Goal: Task Accomplishment & Management: Use online tool/utility

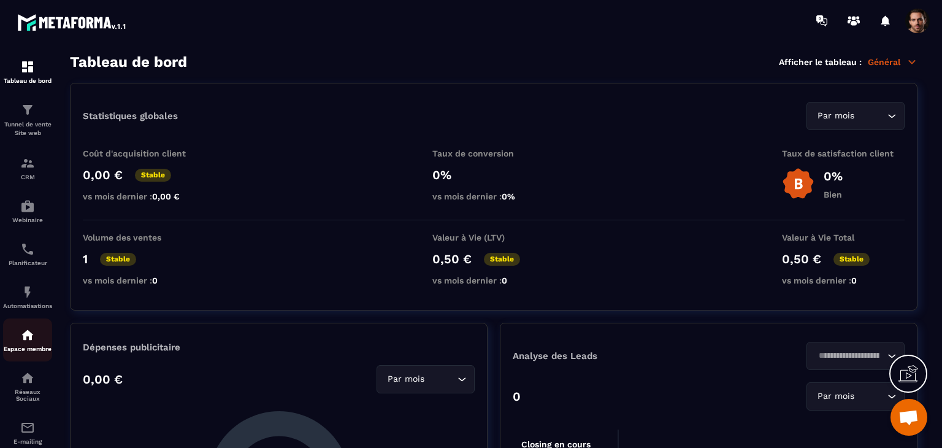
click at [30, 352] on p "Espace membre" at bounding box center [27, 348] width 49 height 7
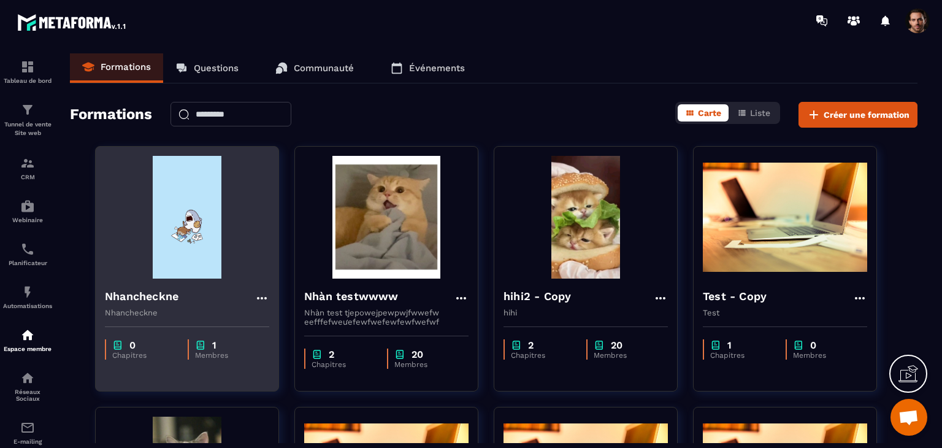
click at [195, 349] on img at bounding box center [200, 345] width 11 height 12
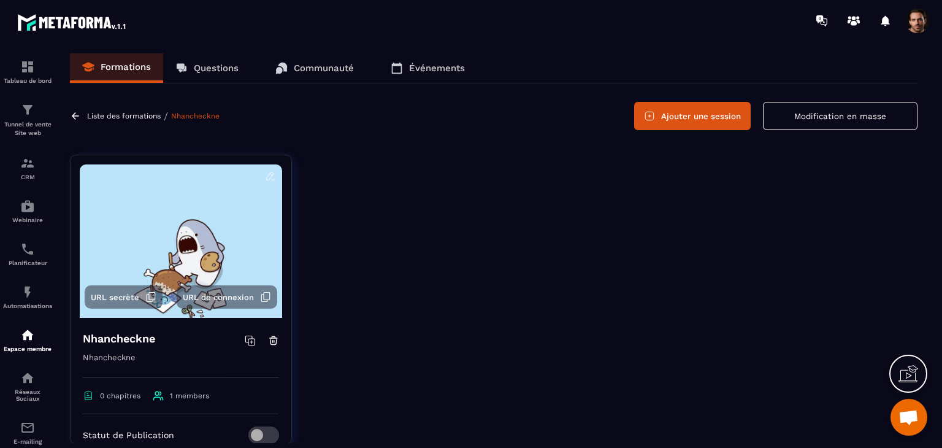
scroll to position [184, 0]
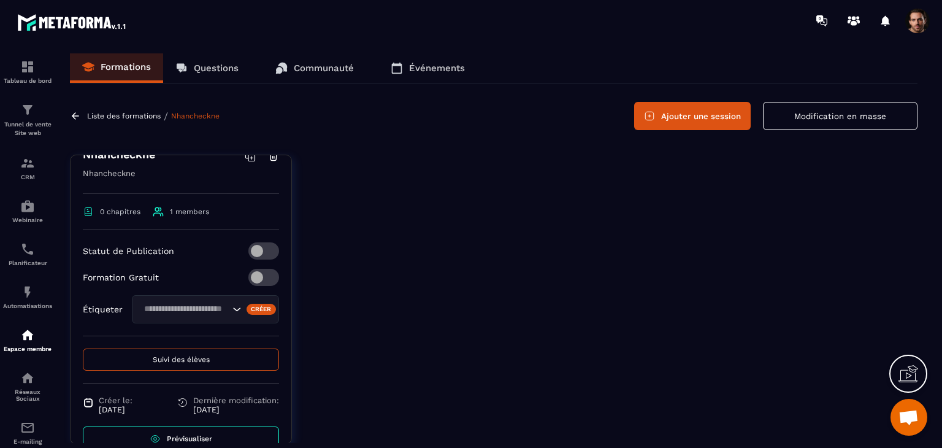
click at [247, 312] on div "Créer" at bounding box center [262, 309] width 30 height 11
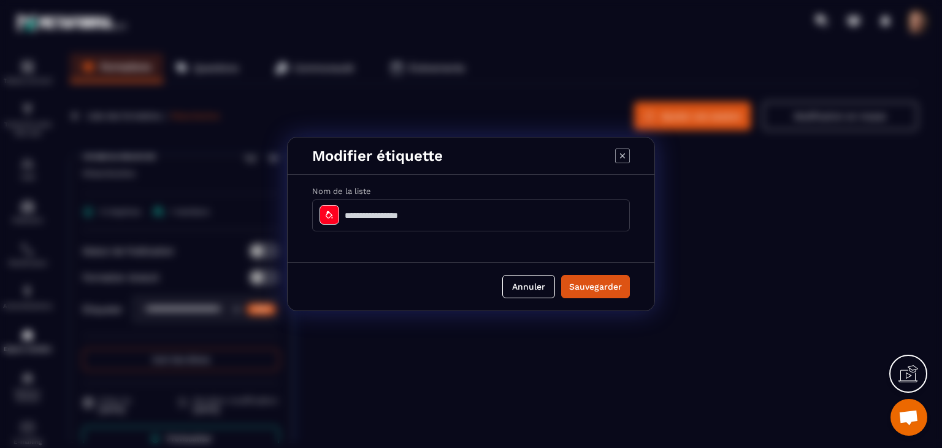
click at [450, 205] on input "Modal window" at bounding box center [471, 215] width 318 height 32
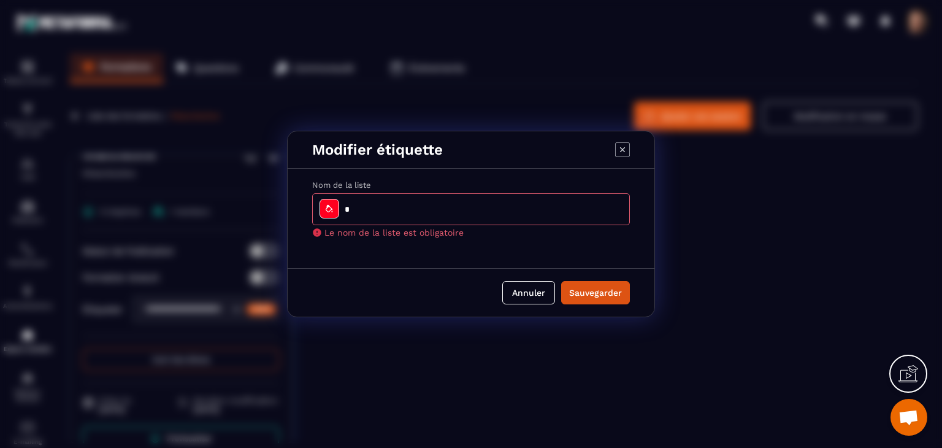
click at [605, 283] on button "Sauvegarder" at bounding box center [595, 292] width 69 height 23
click at [465, 197] on input "Modal window" at bounding box center [471, 209] width 318 height 32
type input "*"
type input "**"
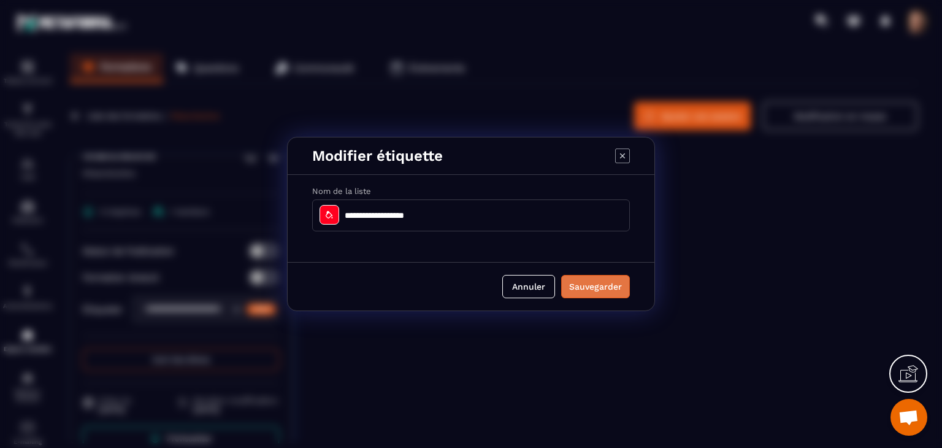
click at [589, 297] on button "Sauvegarder" at bounding box center [595, 286] width 69 height 23
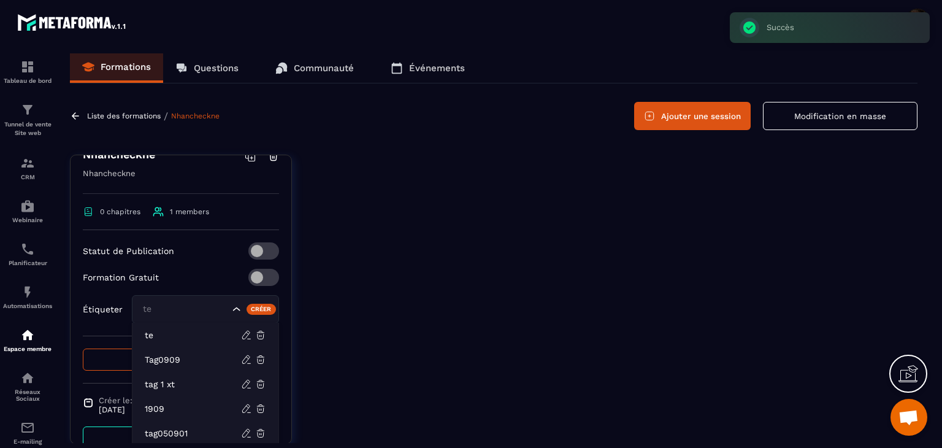
click at [193, 310] on input "Search for option" at bounding box center [185, 308] width 90 height 13
click at [178, 350] on li "Tag0909" at bounding box center [205, 359] width 146 height 25
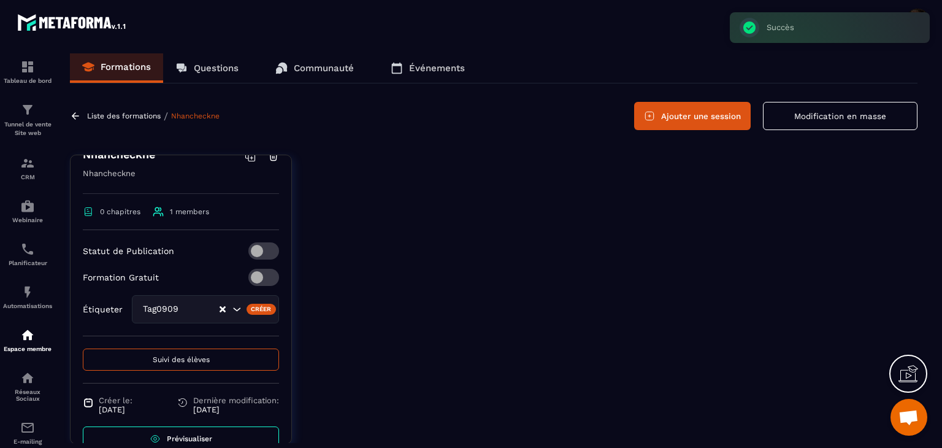
click at [185, 315] on input "Search for option" at bounding box center [201, 308] width 36 height 13
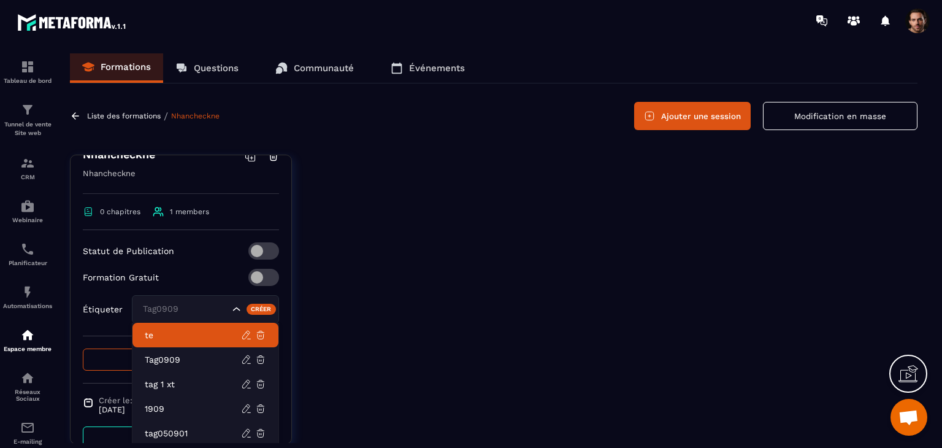
click at [172, 338] on p "te" at bounding box center [193, 335] width 96 height 12
click at [195, 317] on div "te" at bounding box center [205, 309] width 147 height 28
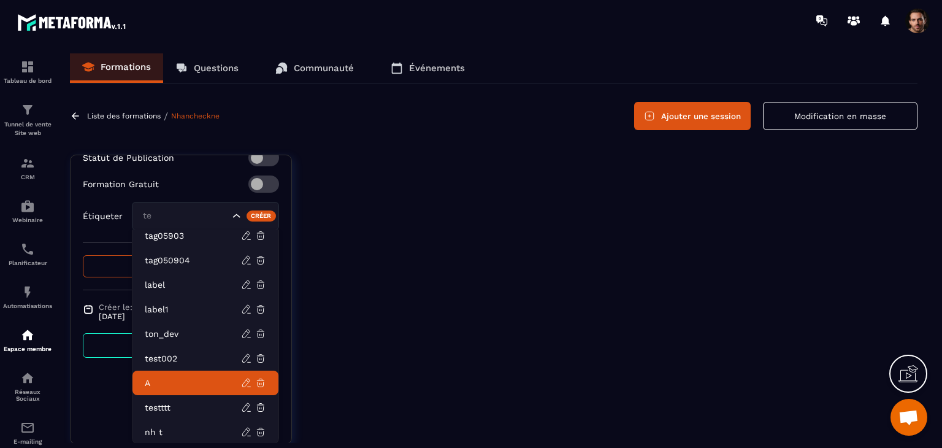
scroll to position [31, 0]
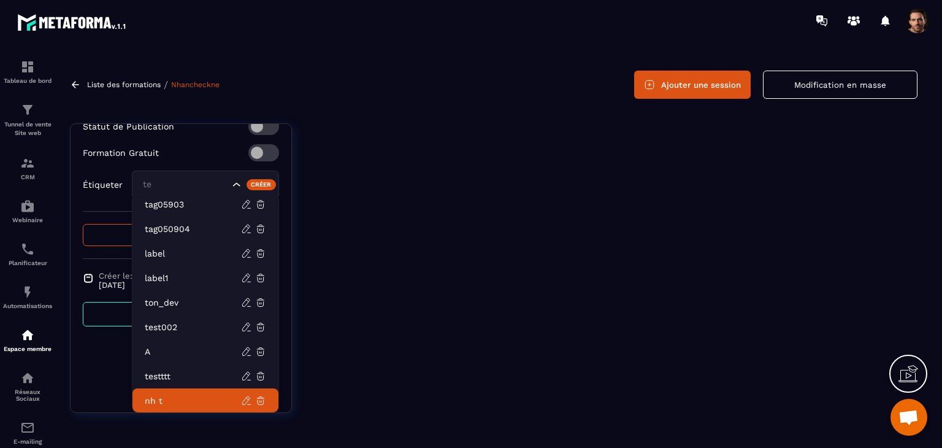
click at [194, 401] on p "nh t" at bounding box center [193, 400] width 96 height 12
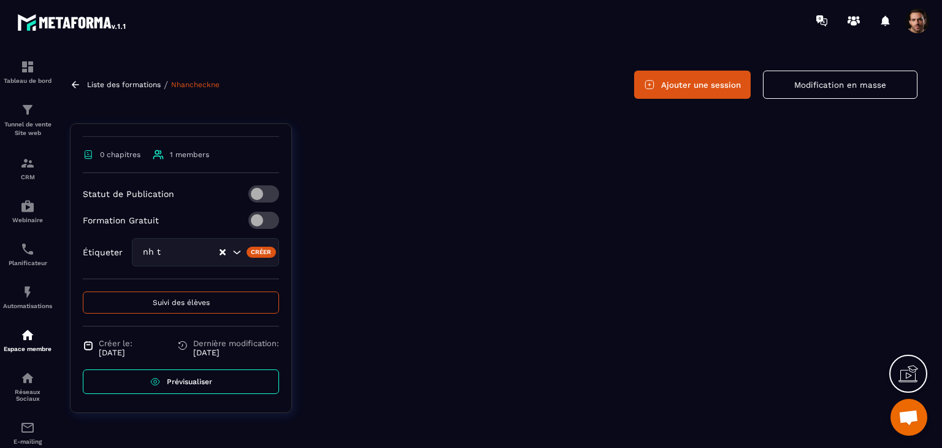
scroll to position [209, 0]
click at [33, 318] on link "Automatisations" at bounding box center [27, 296] width 49 height 43
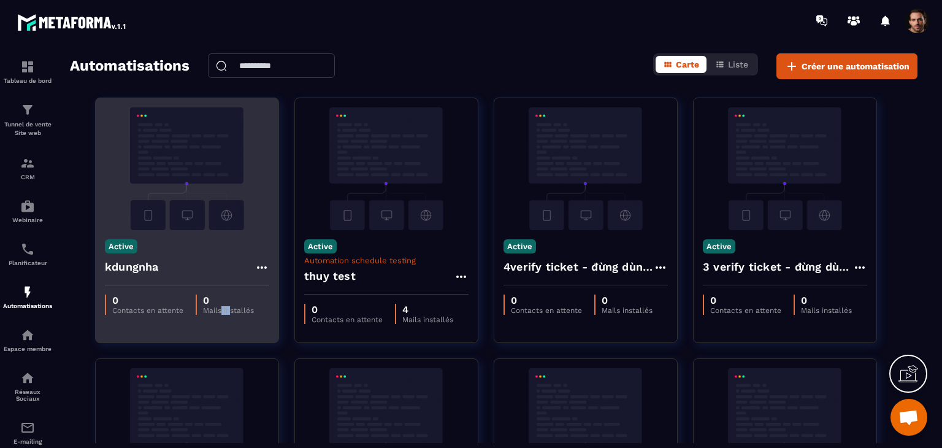
click at [221, 317] on div "0 Contacts en attente 0 Mails installés" at bounding box center [187, 304] width 183 height 39
click at [263, 269] on icon at bounding box center [262, 267] width 15 height 15
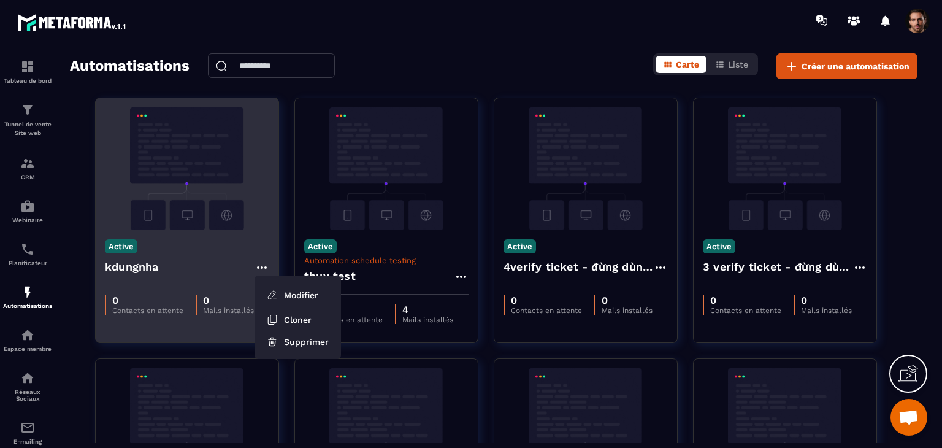
click at [207, 263] on div "kdungnha Modifier Cloner Supprimer" at bounding box center [187, 270] width 164 height 29
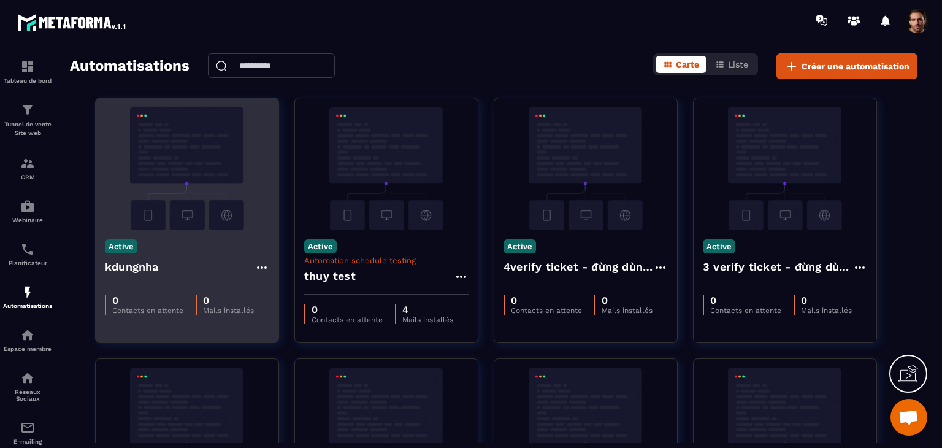
click at [211, 297] on p "0" at bounding box center [228, 300] width 51 height 12
click at [231, 310] on p "Mails installés" at bounding box center [228, 310] width 51 height 9
click at [261, 266] on icon at bounding box center [262, 267] width 15 height 15
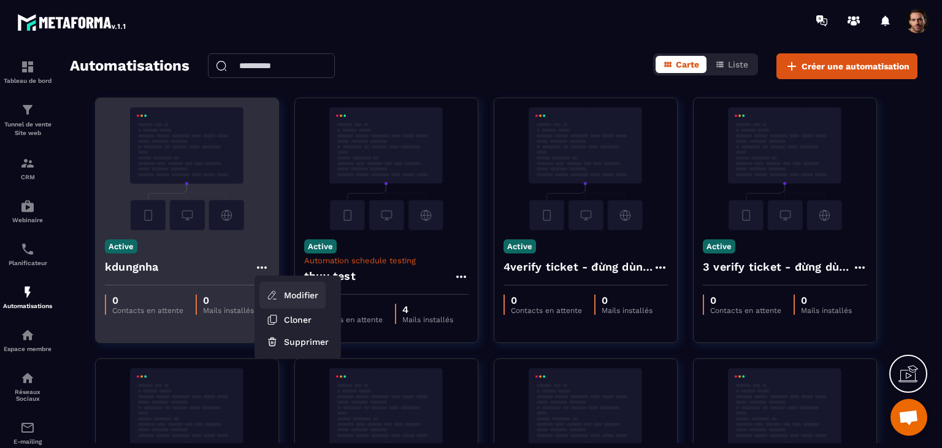
click at [276, 286] on link "Modifier" at bounding box center [292, 295] width 66 height 27
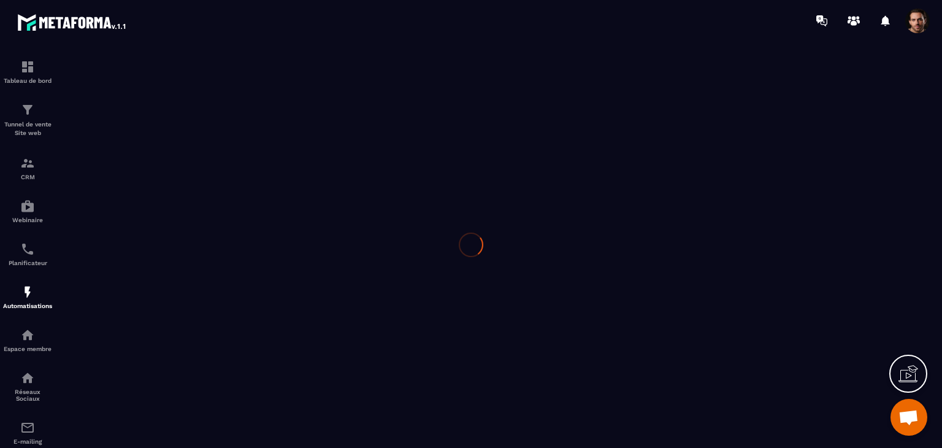
type input "********"
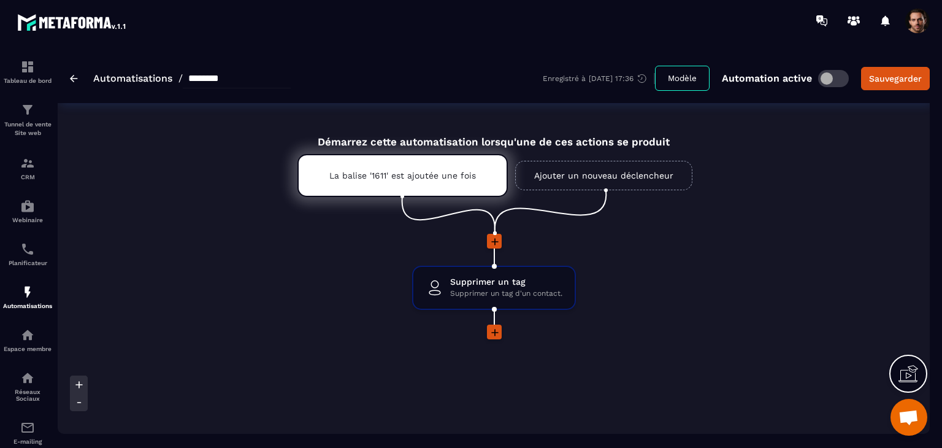
click at [554, 178] on link "Ajouter un nouveau déclencheur" at bounding box center [603, 175] width 177 height 29
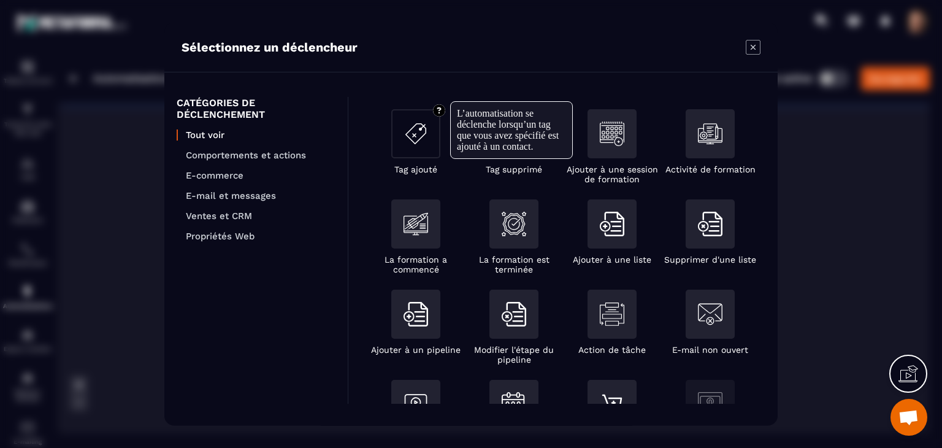
click at [432, 150] on div "Modal window" at bounding box center [415, 133] width 49 height 49
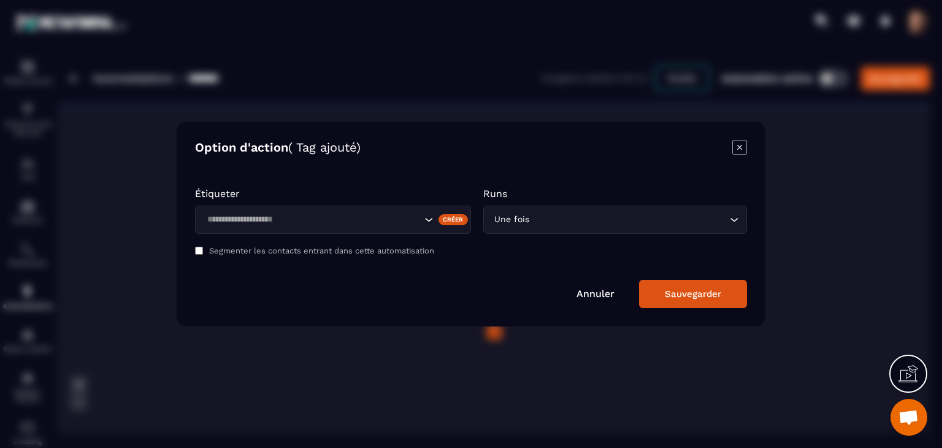
click at [447, 219] on div "Créer" at bounding box center [454, 219] width 30 height 11
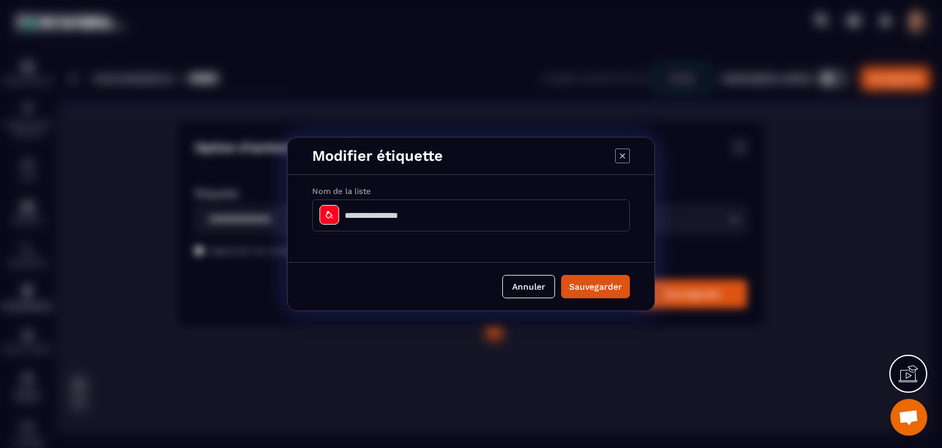
click at [459, 218] on input "Modal window" at bounding box center [471, 215] width 318 height 32
click at [581, 293] on button "Sauvegarder" at bounding box center [595, 286] width 69 height 23
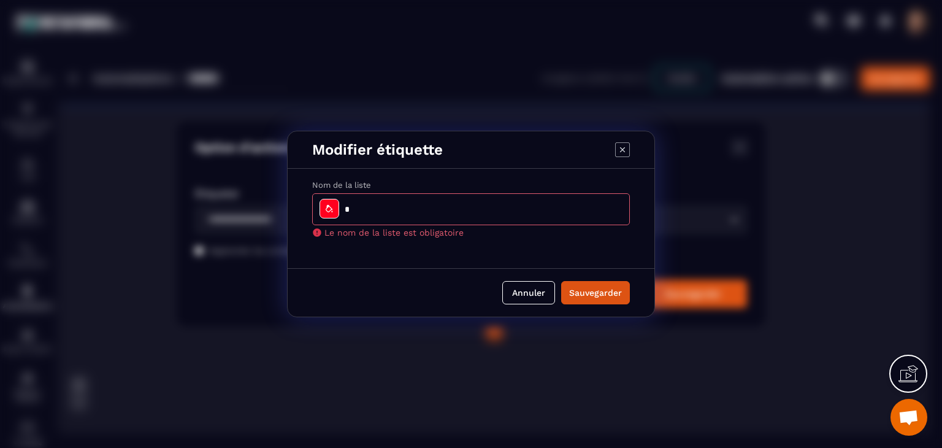
click at [527, 216] on input "Modal window" at bounding box center [471, 209] width 318 height 32
click at [521, 218] on input "**" at bounding box center [471, 209] width 318 height 32
type input "***"
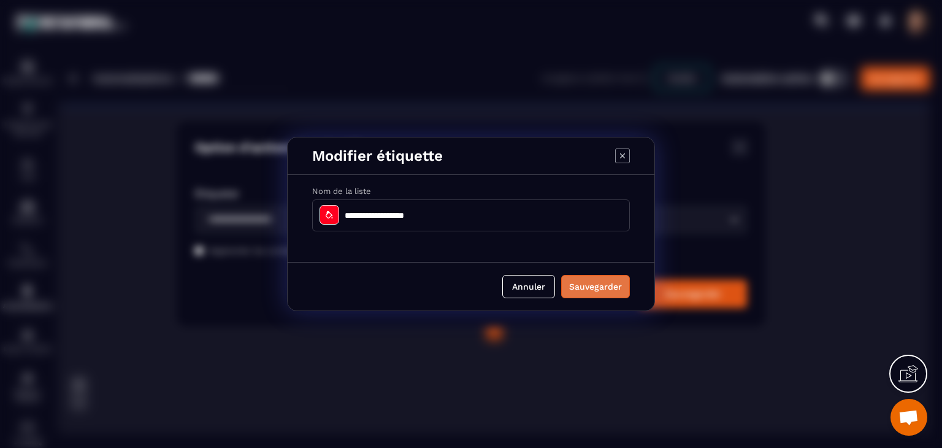
click at [628, 283] on button "Sauvegarder" at bounding box center [595, 286] width 69 height 23
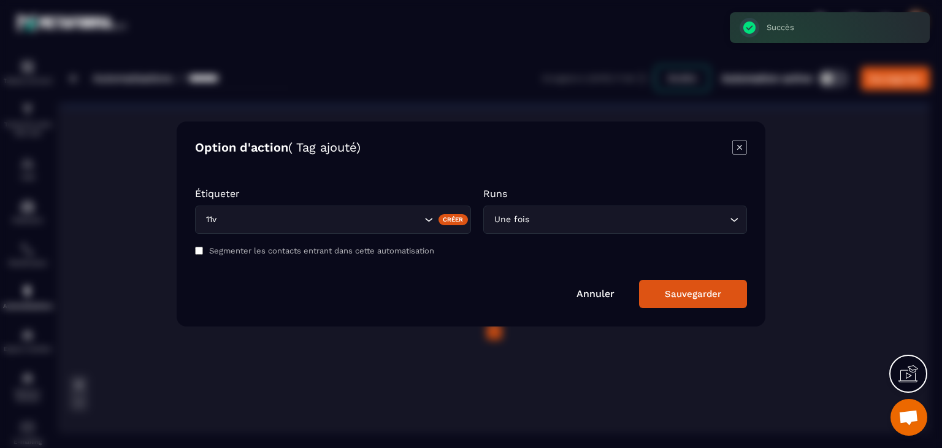
click at [326, 224] on input "Search for option" at bounding box center [333, 219] width 175 height 13
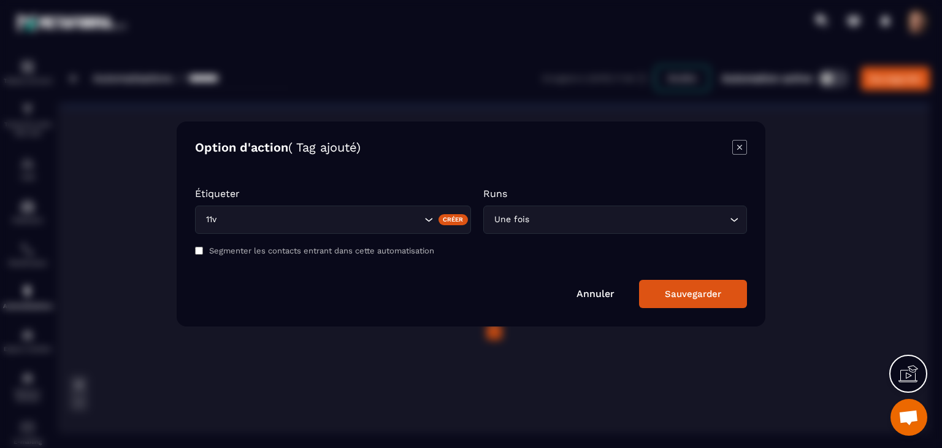
click at [522, 402] on div "Modal window" at bounding box center [471, 224] width 942 height 448
click at [372, 214] on input "Search for option" at bounding box center [333, 219] width 175 height 13
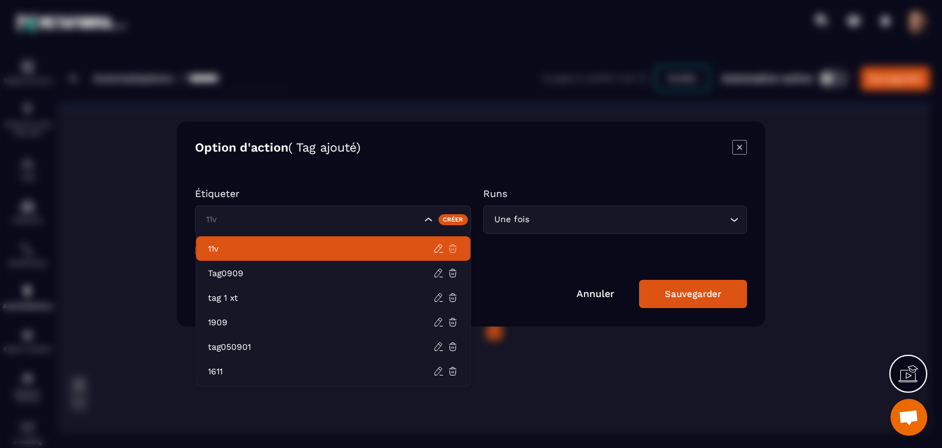
click at [449, 243] on icon at bounding box center [452, 248] width 11 height 11
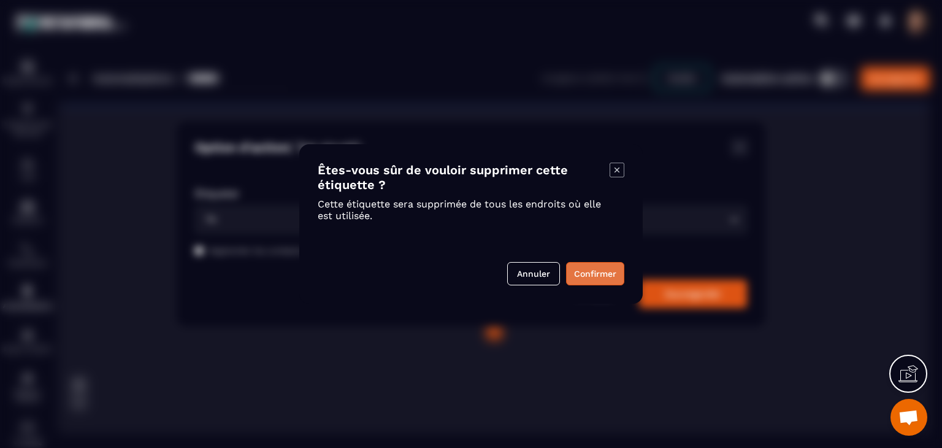
click at [577, 280] on button "Confirmer" at bounding box center [595, 273] width 58 height 23
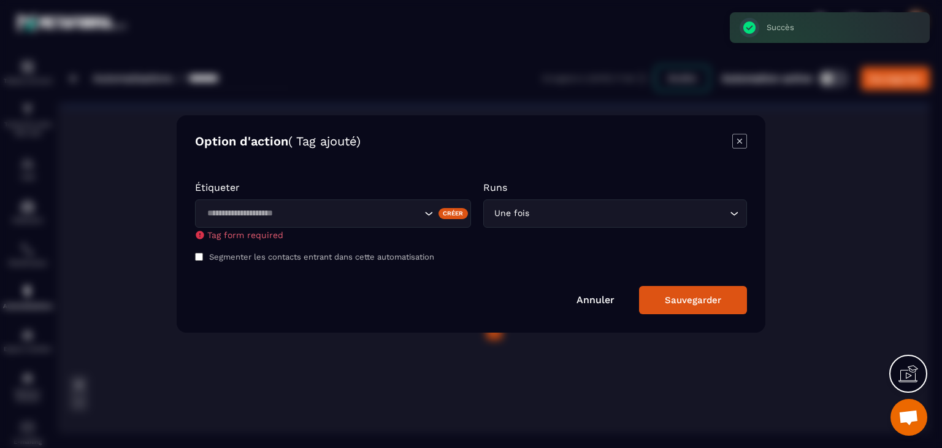
click at [339, 213] on input "Search for option" at bounding box center [312, 213] width 218 height 13
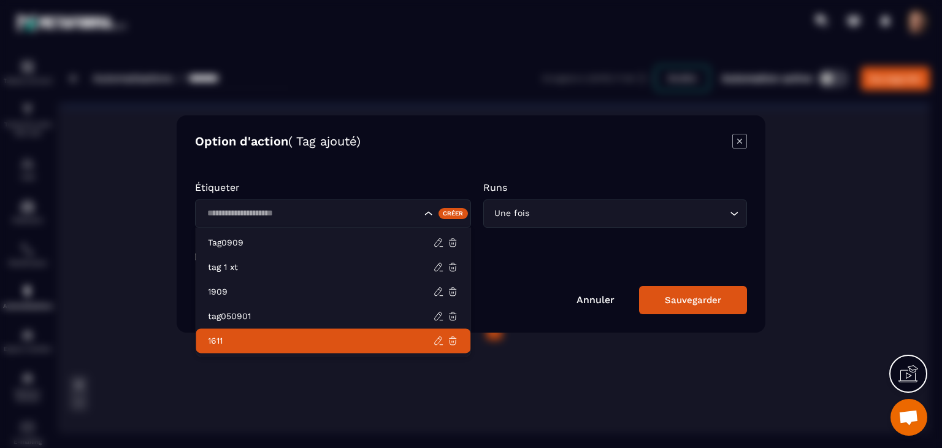
click at [491, 396] on div "Modal window" at bounding box center [471, 224] width 942 height 448
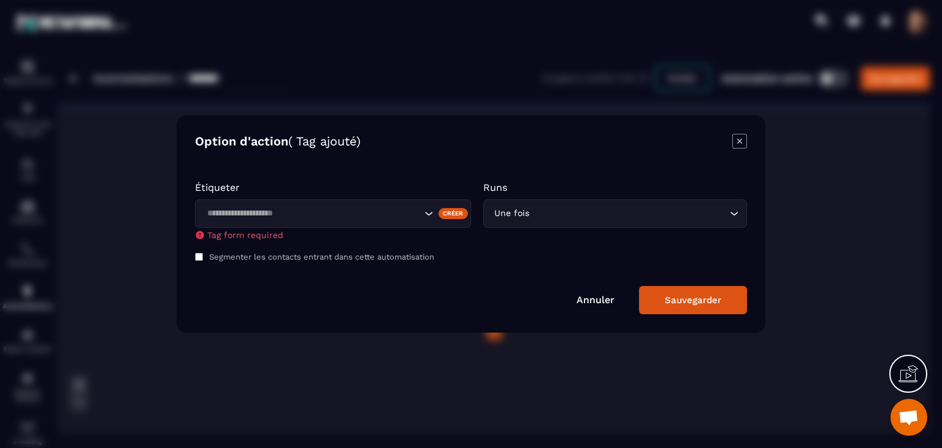
click at [737, 139] on icon "Modal window" at bounding box center [739, 141] width 15 height 15
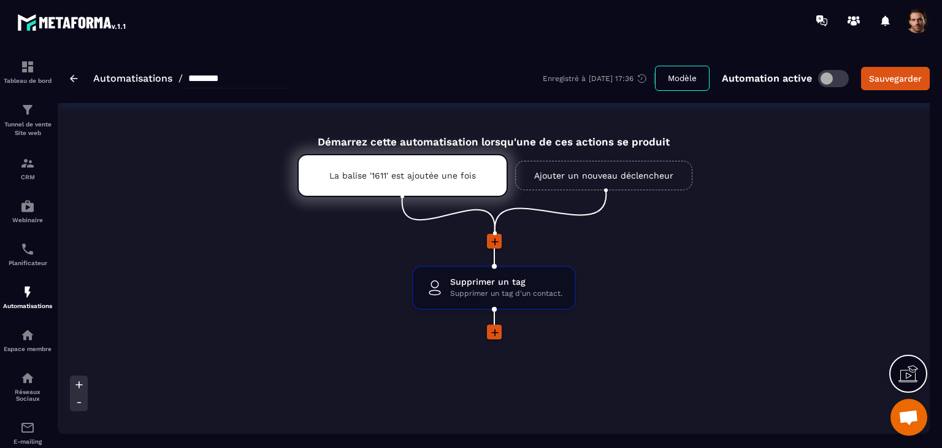
click at [623, 180] on link "Ajouter un nouveau déclencheur" at bounding box center [603, 175] width 177 height 29
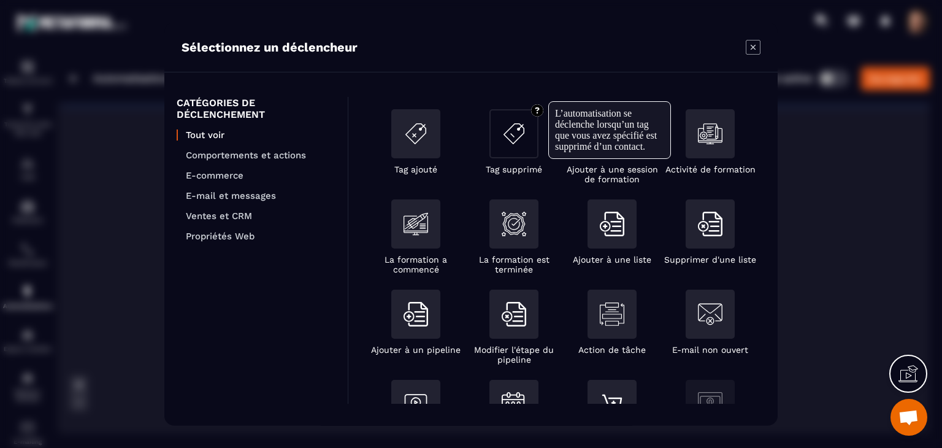
click at [494, 132] on div "Modal window" at bounding box center [513, 133] width 49 height 49
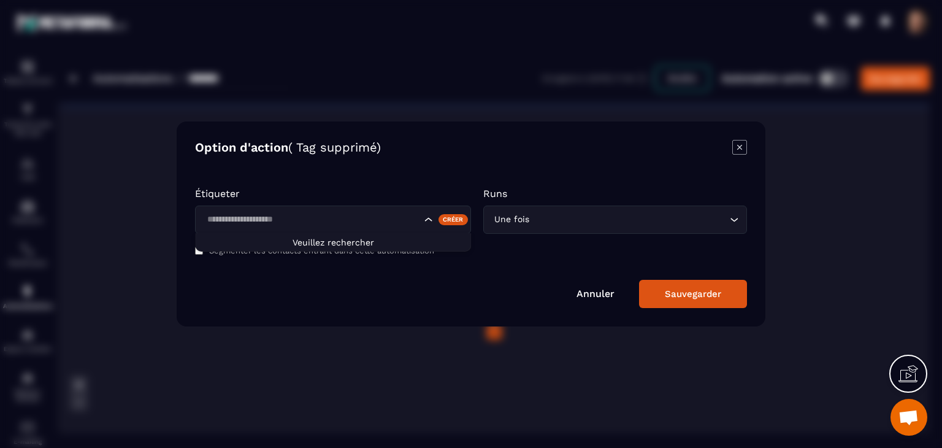
click at [351, 226] on input "Search for option" at bounding box center [312, 219] width 218 height 13
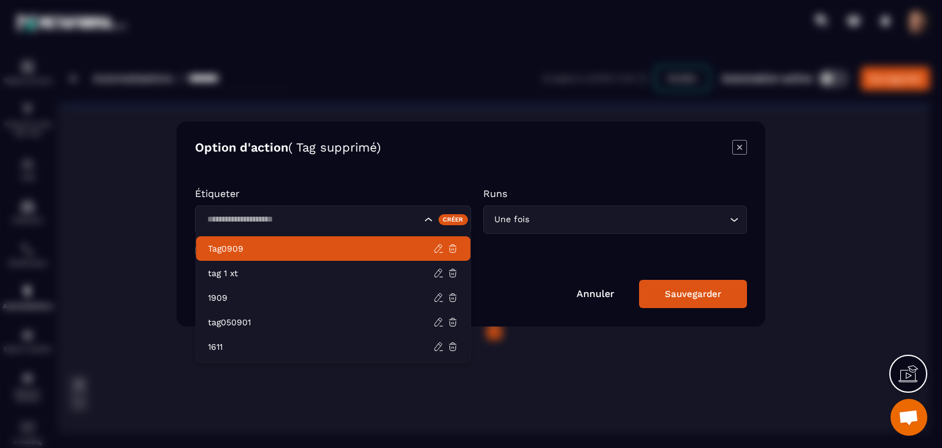
click at [455, 223] on div "Créer" at bounding box center [454, 219] width 30 height 11
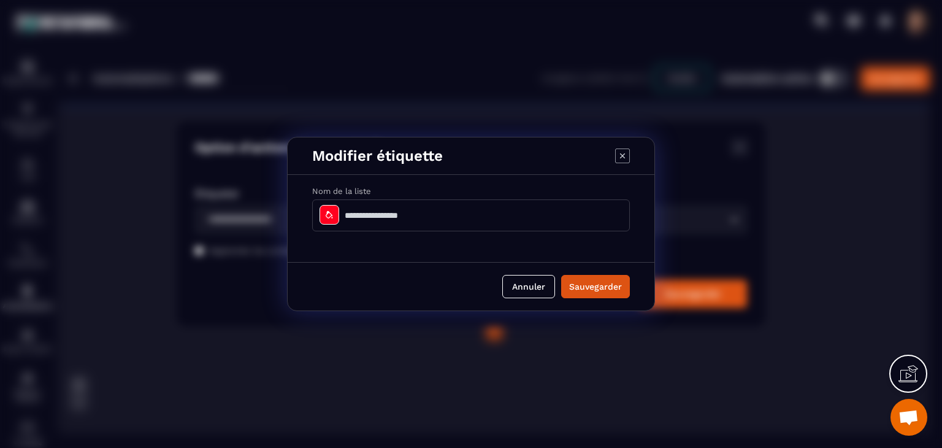
click at [424, 220] on input "Modal window" at bounding box center [471, 215] width 318 height 32
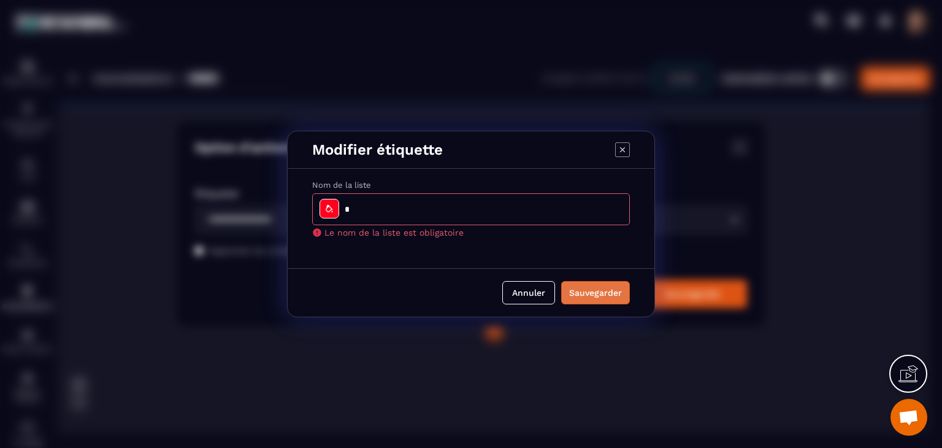
click at [581, 288] on button "Sauvegarder" at bounding box center [595, 292] width 69 height 23
click at [489, 210] on input "Modal window" at bounding box center [471, 209] width 318 height 32
type input "*"
click at [596, 286] on button "Sauvegarder" at bounding box center [595, 292] width 69 height 23
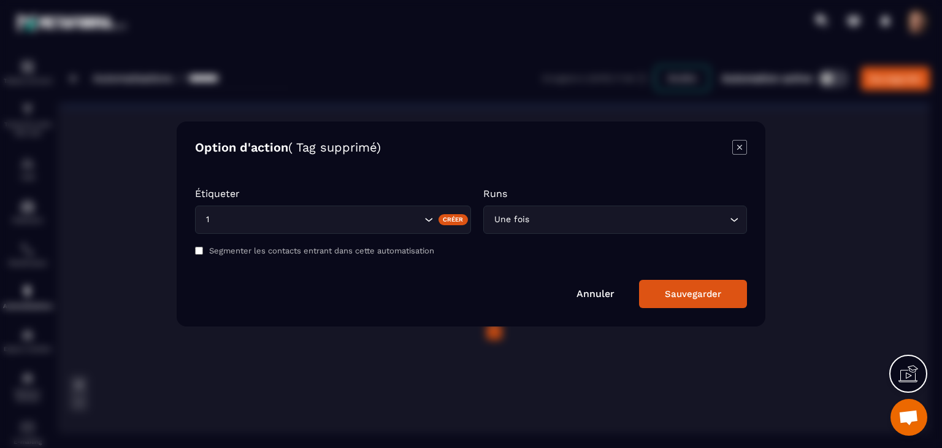
click at [733, 149] on icon "Modal window" at bounding box center [739, 147] width 15 height 15
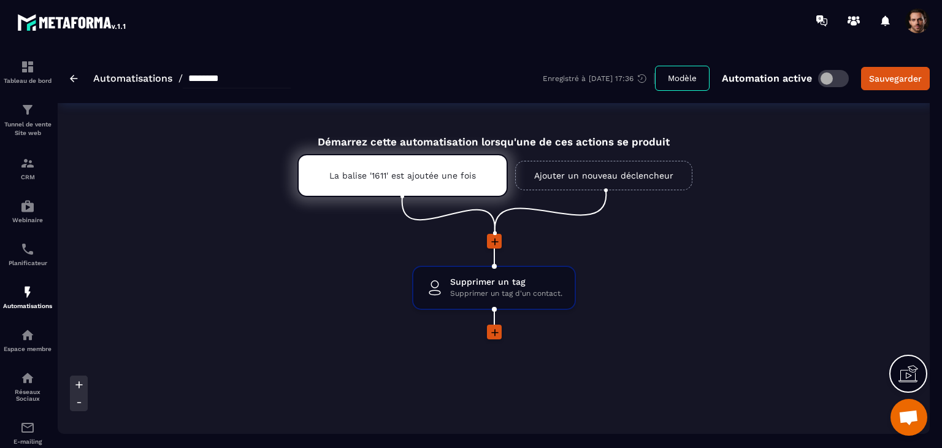
click at [498, 239] on icon at bounding box center [495, 242] width 12 height 12
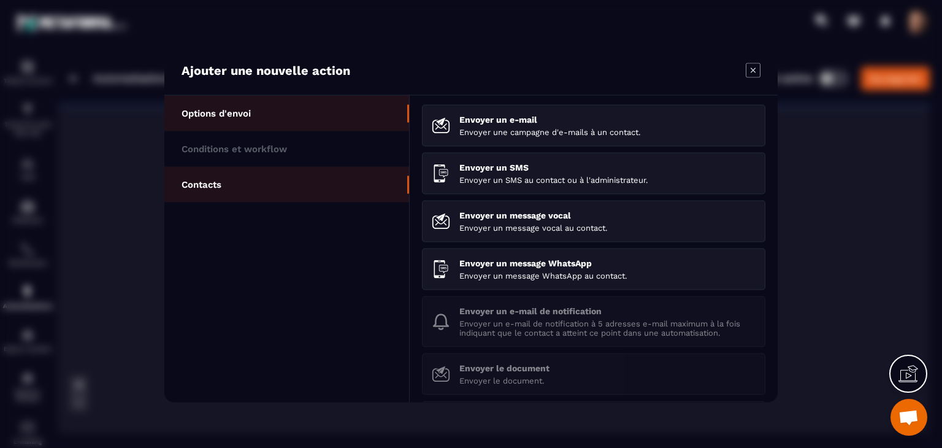
click at [270, 197] on li "Contacts" at bounding box center [286, 185] width 245 height 36
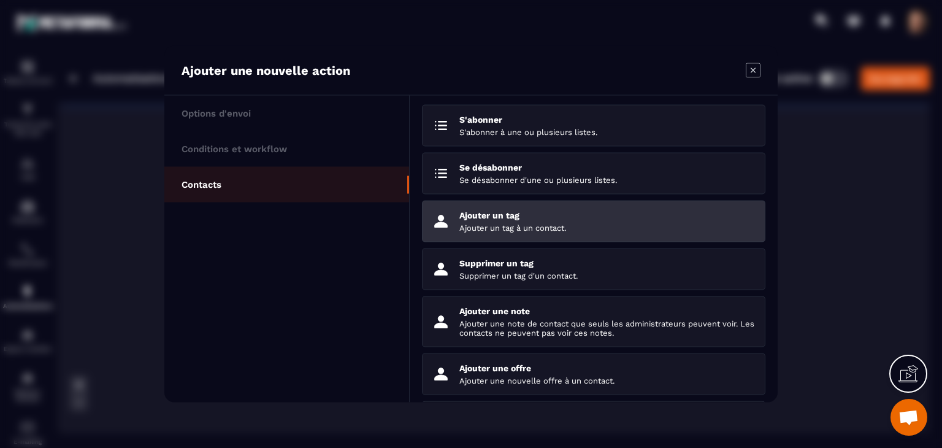
click at [569, 217] on p "Ajouter un tag" at bounding box center [607, 215] width 296 height 10
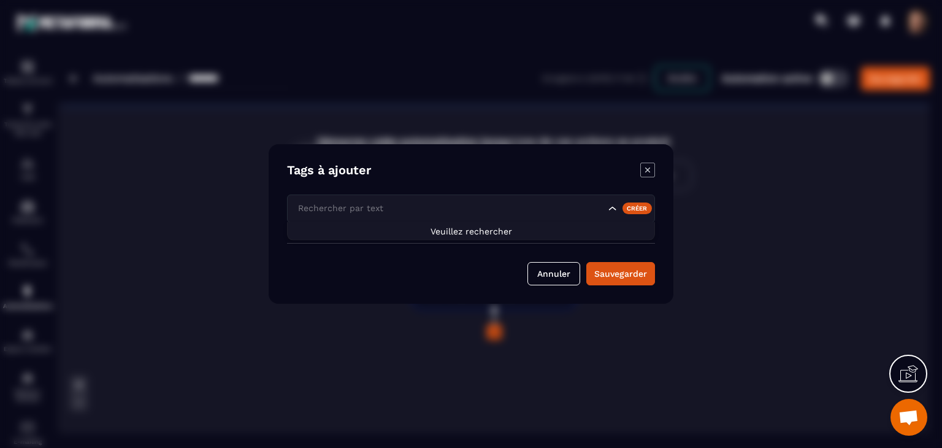
click at [411, 212] on input "Search for option" at bounding box center [450, 208] width 310 height 13
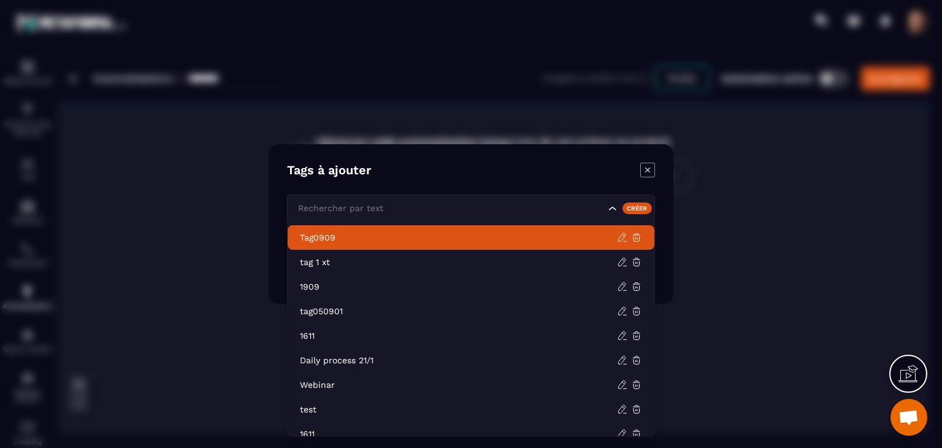
click at [525, 204] on input "Search for option" at bounding box center [450, 208] width 310 height 13
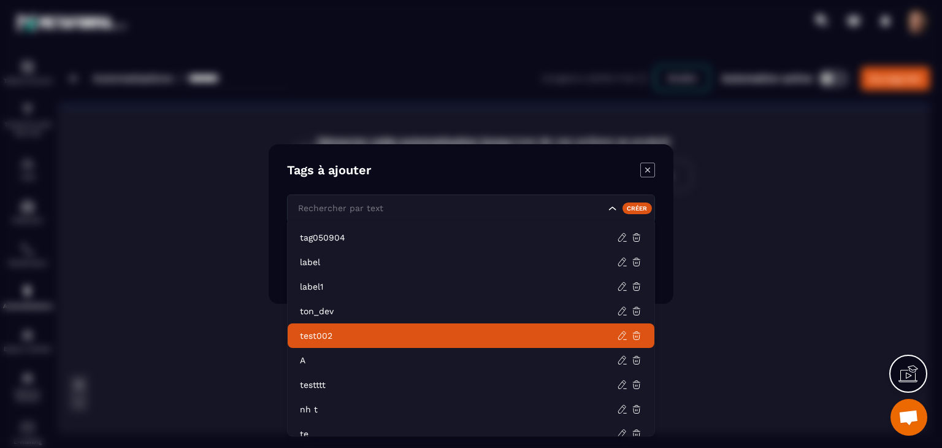
scroll to position [405, 0]
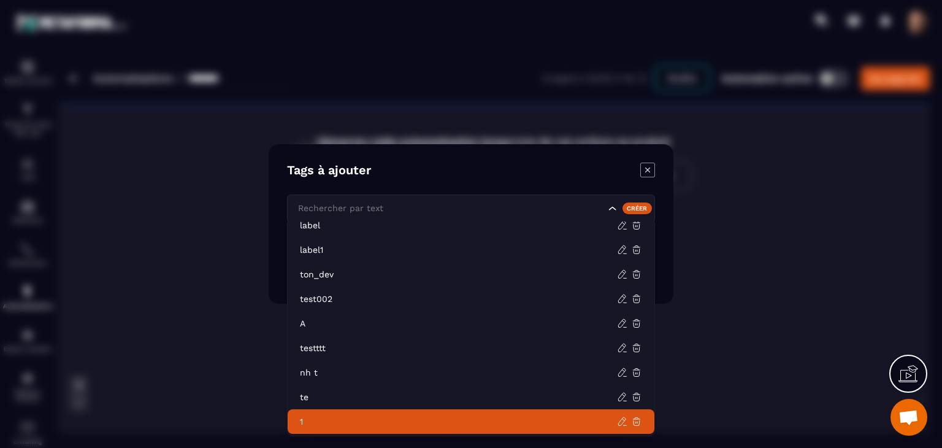
click at [507, 421] on p "1" at bounding box center [458, 421] width 317 height 12
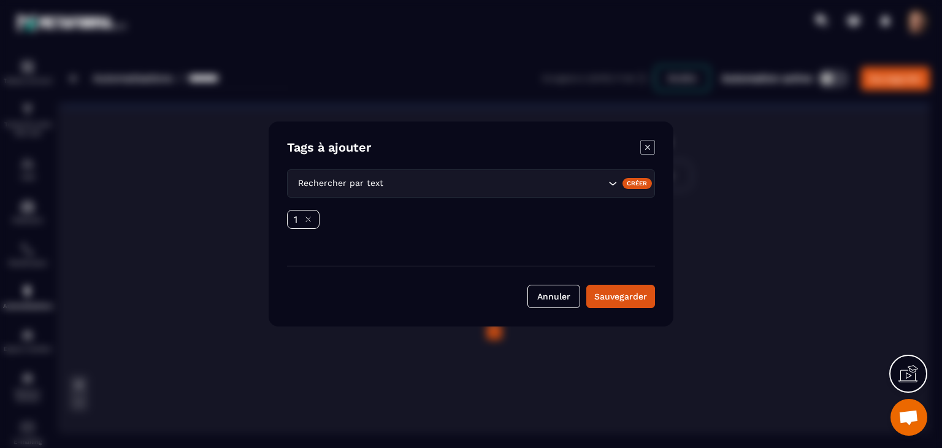
click at [636, 183] on div "Créer" at bounding box center [638, 183] width 30 height 11
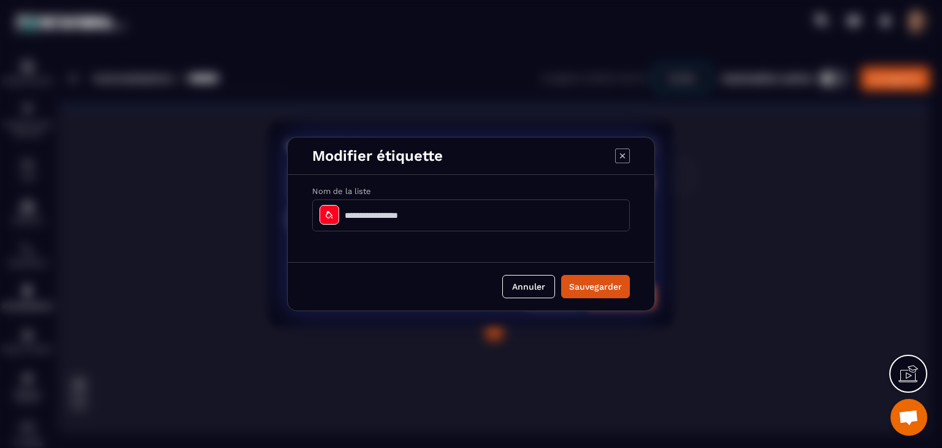
click at [395, 212] on input "Modal window" at bounding box center [471, 215] width 318 height 32
type input "*"
click at [599, 293] on button "Sauvegarder" at bounding box center [595, 286] width 69 height 23
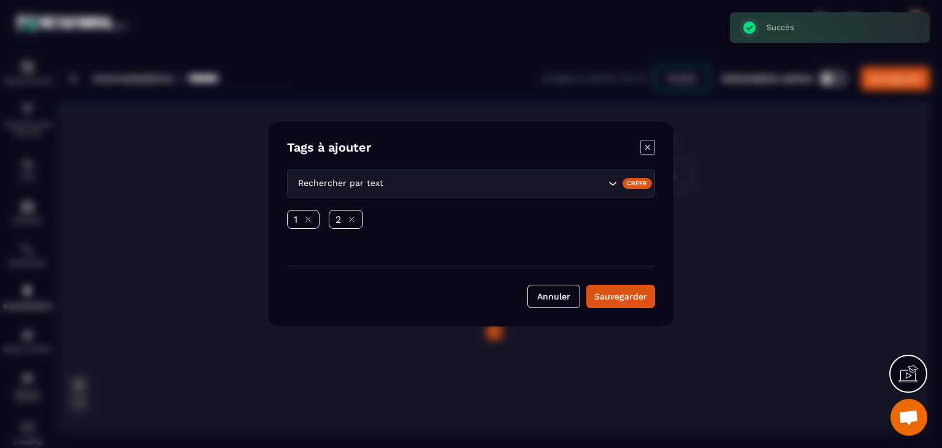
click at [645, 189] on div "Créer" at bounding box center [638, 183] width 30 height 11
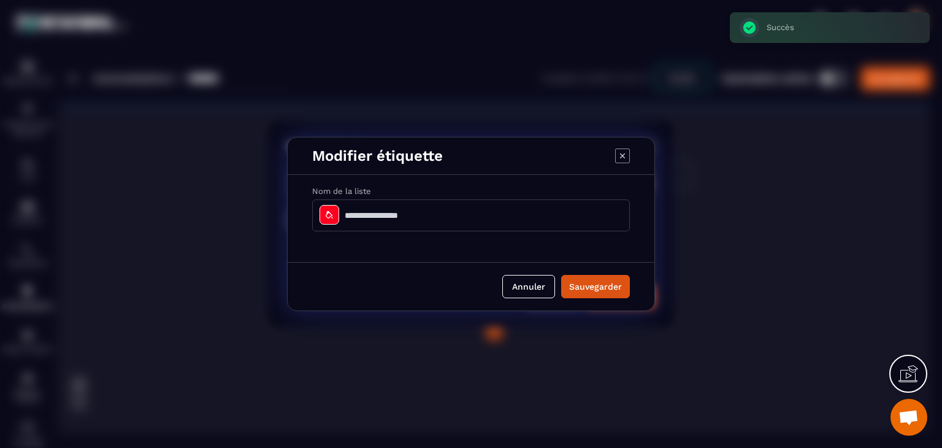
click at [454, 218] on input "Modal window" at bounding box center [471, 215] width 318 height 32
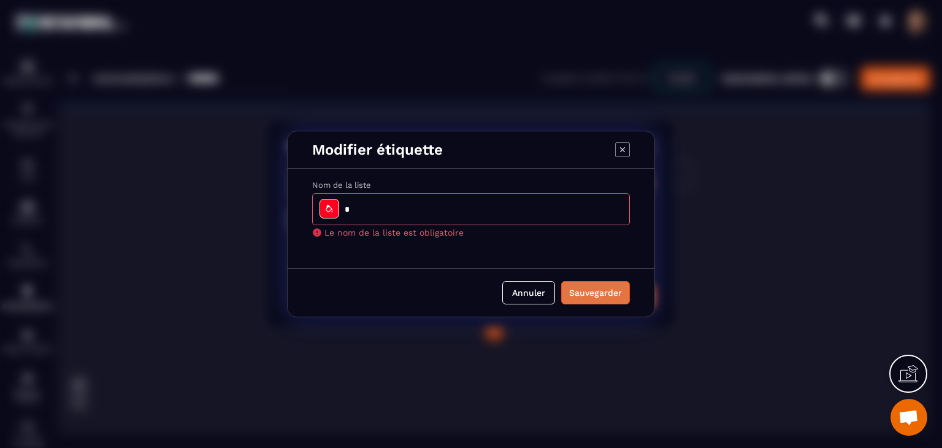
click at [585, 299] on div "Annuler Sauvegarder" at bounding box center [471, 292] width 367 height 48
click at [618, 149] on icon "Modal window" at bounding box center [622, 149] width 15 height 15
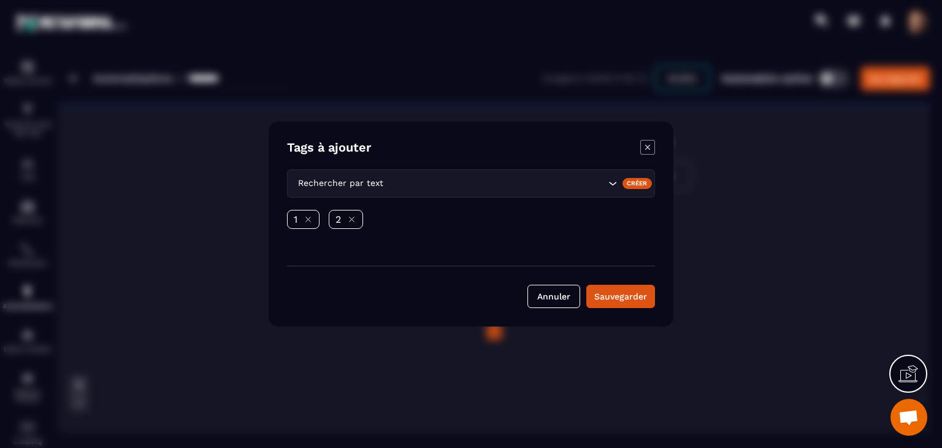
click at [650, 146] on icon "Modal window" at bounding box center [647, 147] width 15 height 15
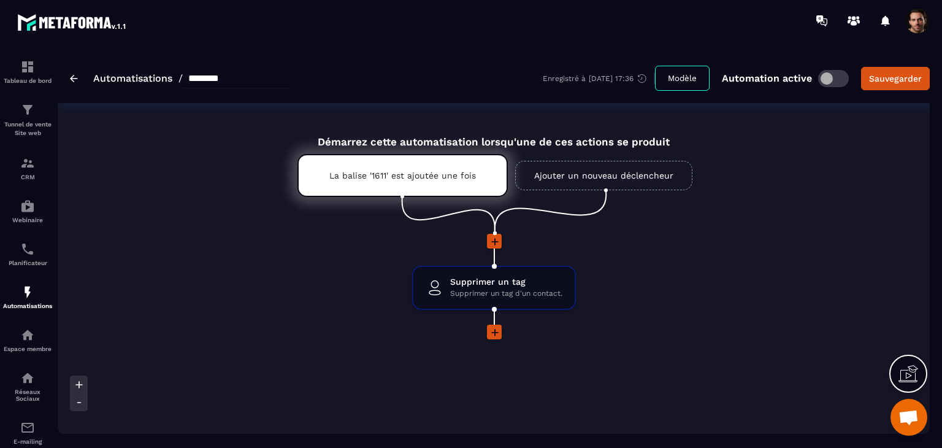
click at [492, 241] on icon at bounding box center [494, 241] width 7 height 7
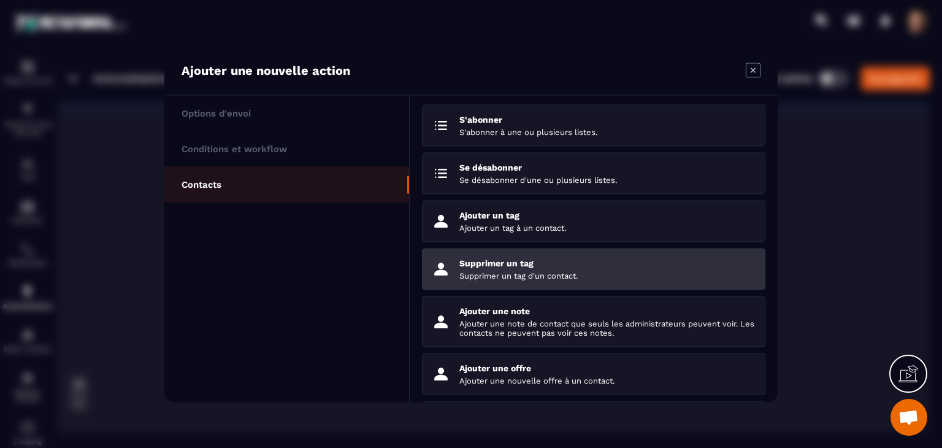
click at [531, 262] on p "Supprimer un tag" at bounding box center [607, 263] width 296 height 10
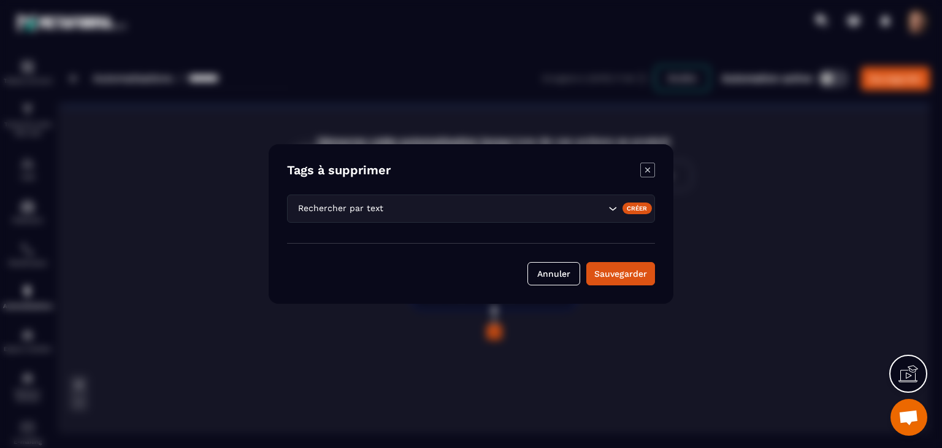
click at [634, 209] on div "Créer" at bounding box center [638, 207] width 30 height 11
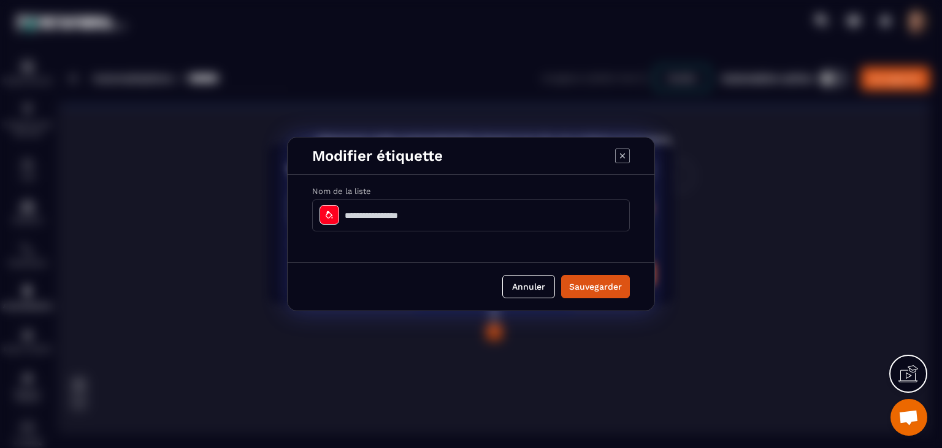
click at [507, 208] on input "Modal window" at bounding box center [471, 215] width 318 height 32
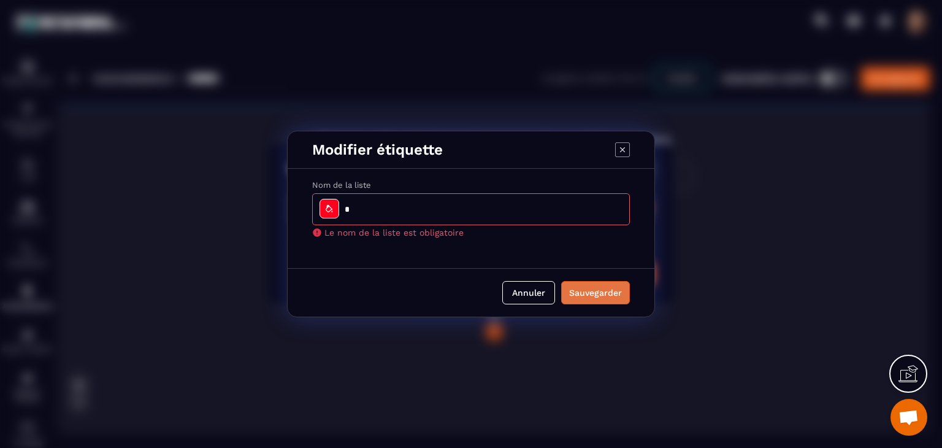
click at [584, 291] on button "Sauvegarder" at bounding box center [595, 292] width 69 height 23
click at [489, 221] on input "Modal window" at bounding box center [471, 209] width 318 height 32
type input "*"
click at [580, 286] on button "Sauvegarder" at bounding box center [595, 292] width 69 height 23
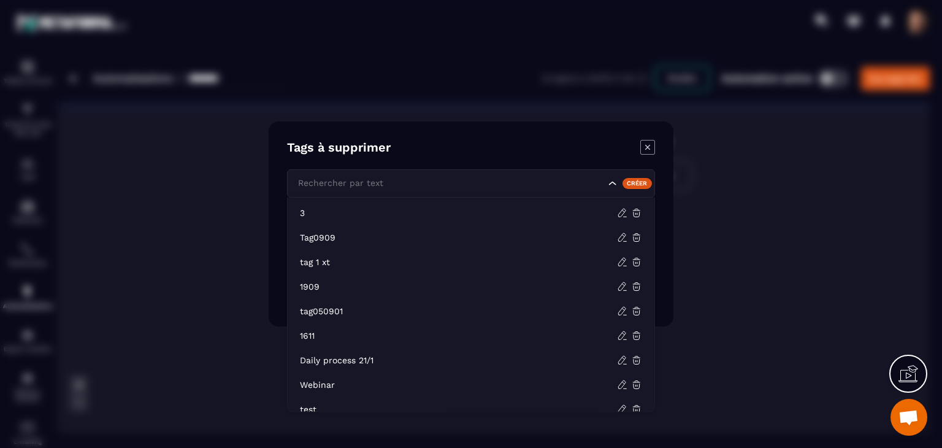
click at [429, 190] on div "Rechercher par text" at bounding box center [471, 183] width 368 height 28
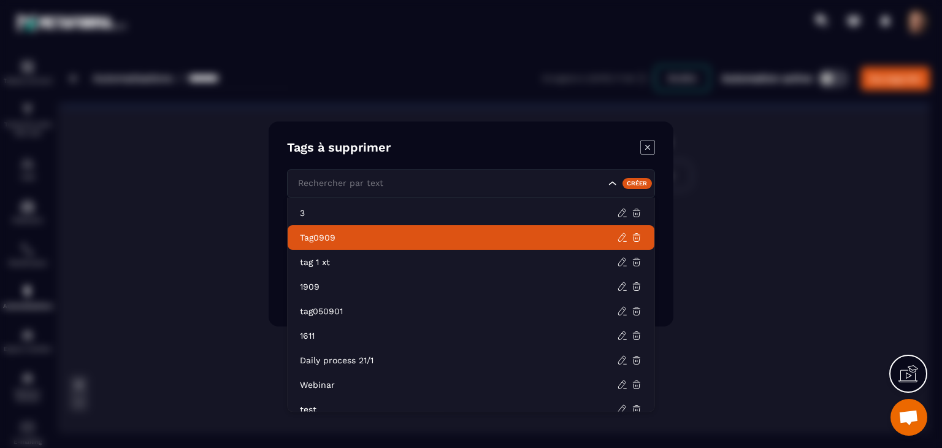
click at [407, 247] on li "Tag0909" at bounding box center [471, 237] width 367 height 25
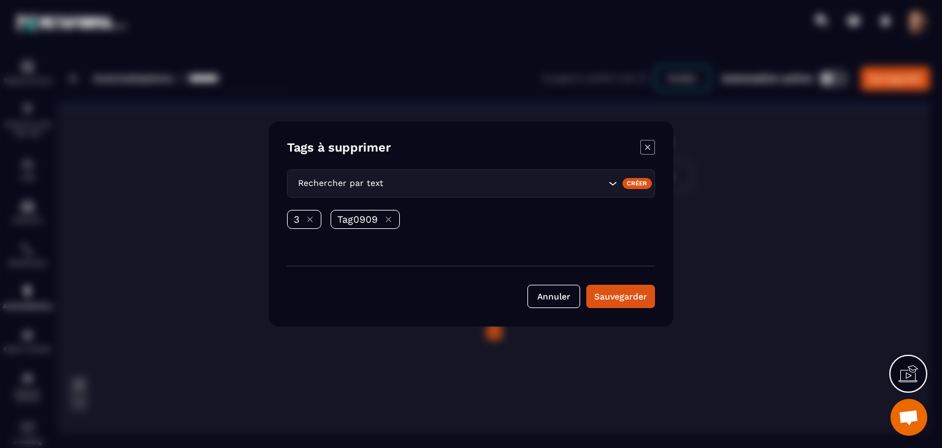
click at [479, 190] on div "Rechercher par text" at bounding box center [471, 183] width 368 height 28
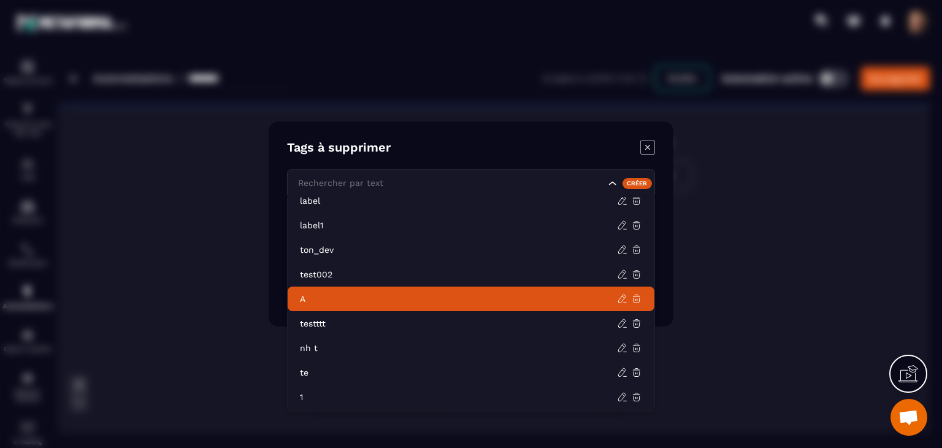
scroll to position [454, 0]
click at [636, 299] on icon at bounding box center [636, 298] width 11 height 11
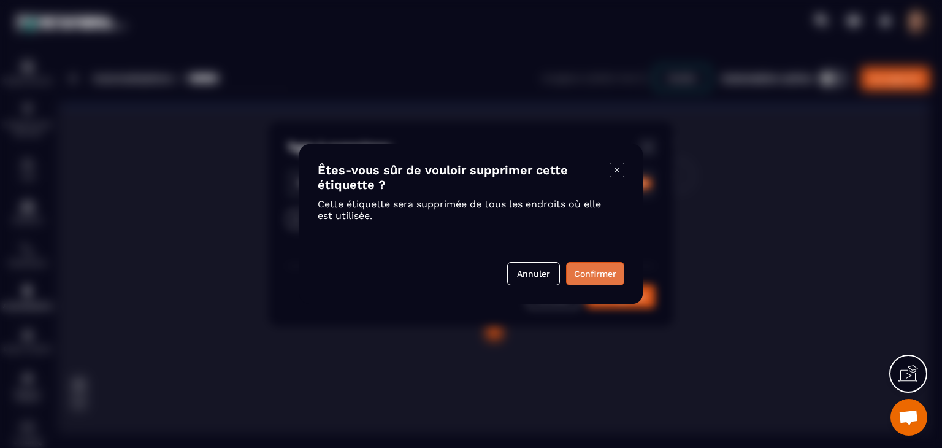
click at [599, 278] on button "Confirmer" at bounding box center [595, 273] width 58 height 23
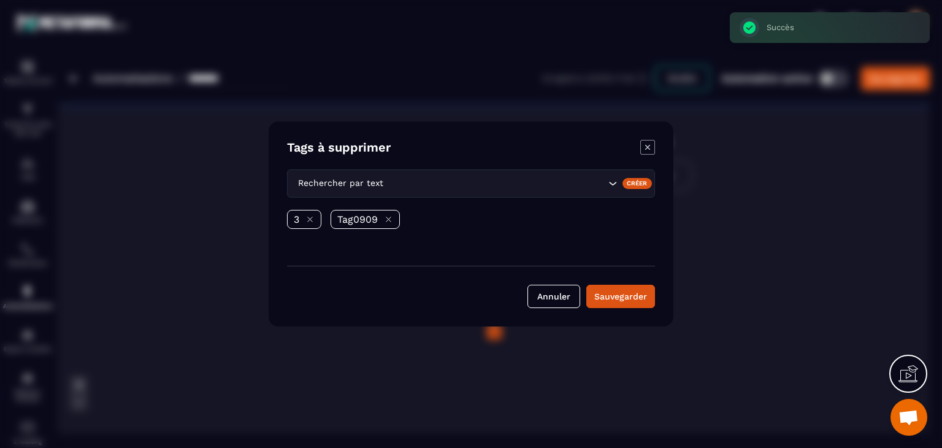
click at [577, 186] on input "Search for option" at bounding box center [496, 183] width 220 height 13
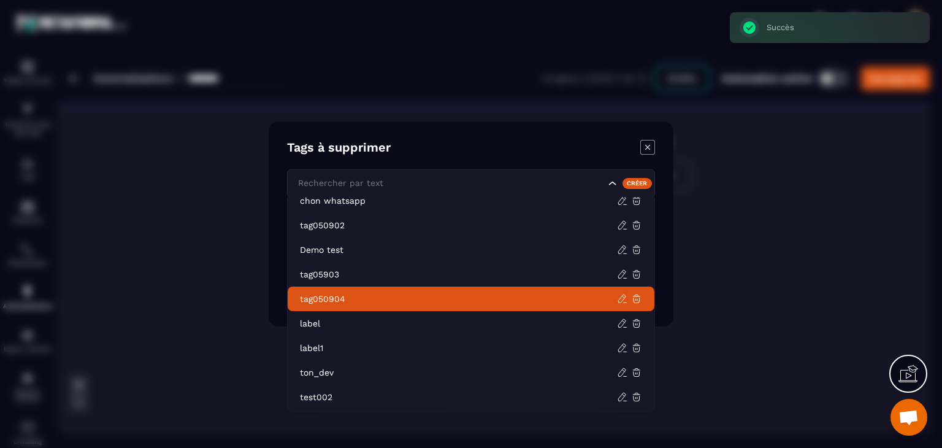
scroll to position [429, 0]
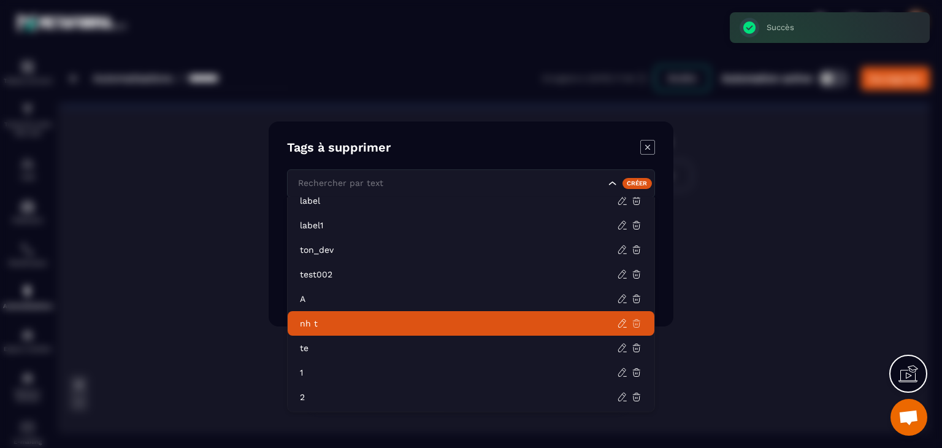
click at [639, 324] on icon at bounding box center [636, 323] width 7 height 8
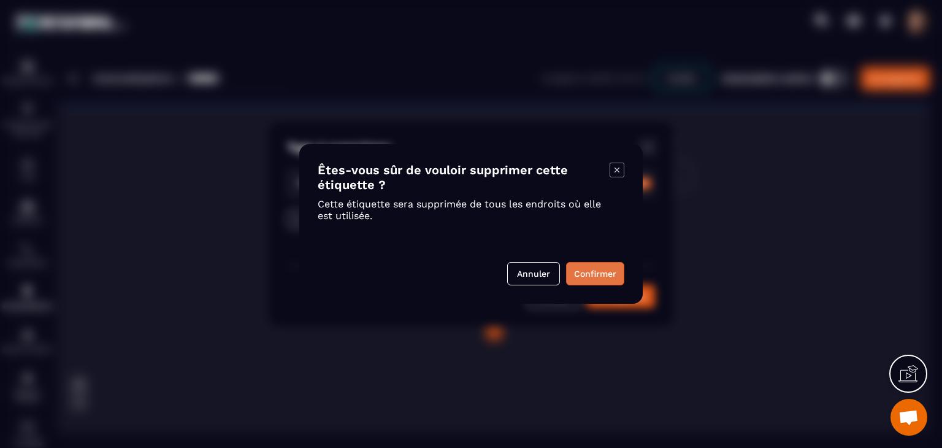
click at [577, 272] on button "Confirmer" at bounding box center [595, 273] width 58 height 23
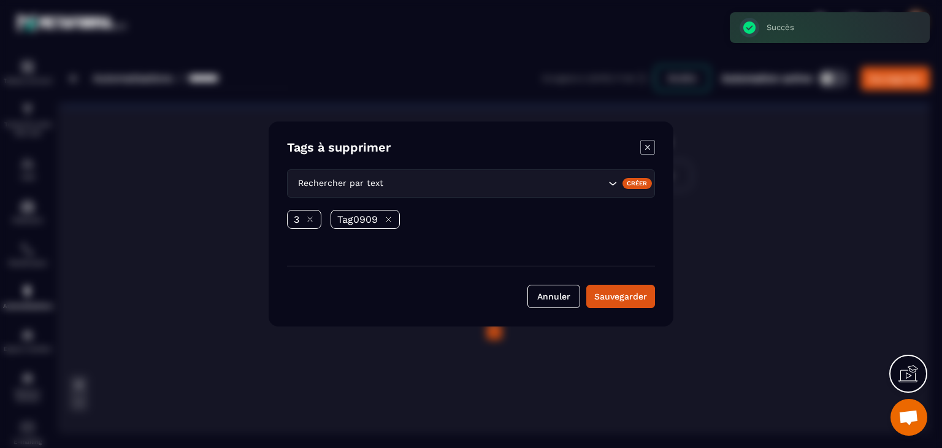
click at [586, 190] on div "Rechercher par text" at bounding box center [471, 183] width 368 height 28
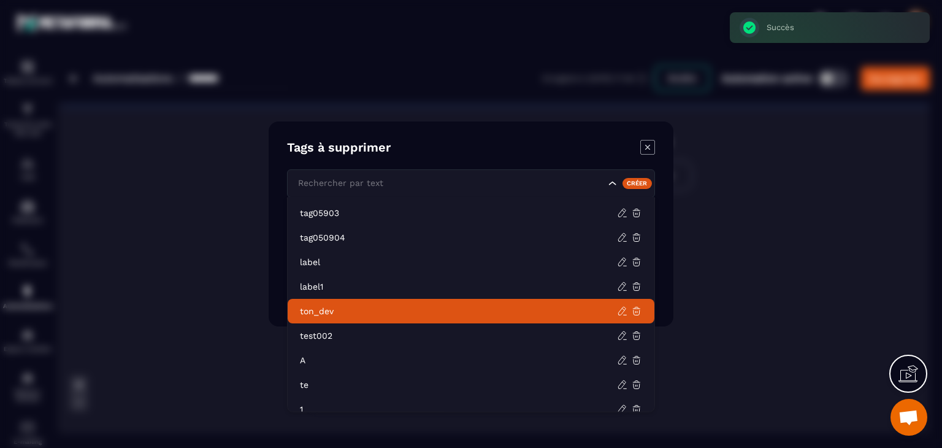
scroll to position [405, 0]
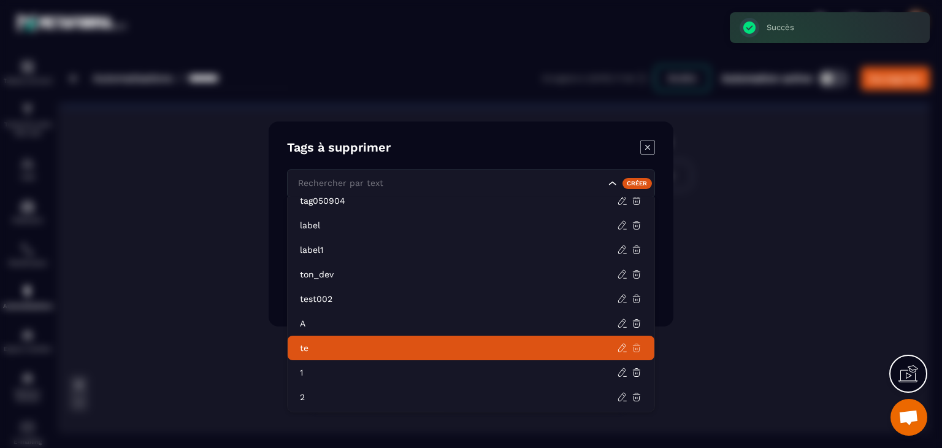
click at [635, 349] on icon at bounding box center [636, 347] width 11 height 11
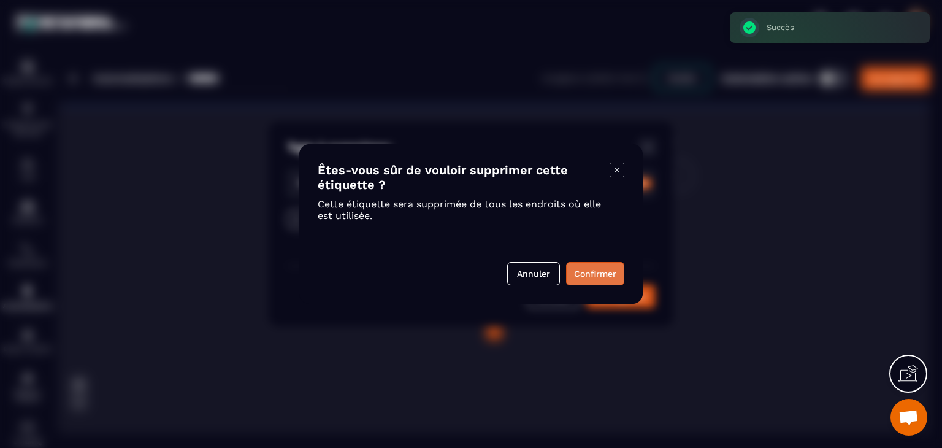
click at [591, 266] on button "Confirmer" at bounding box center [595, 273] width 58 height 23
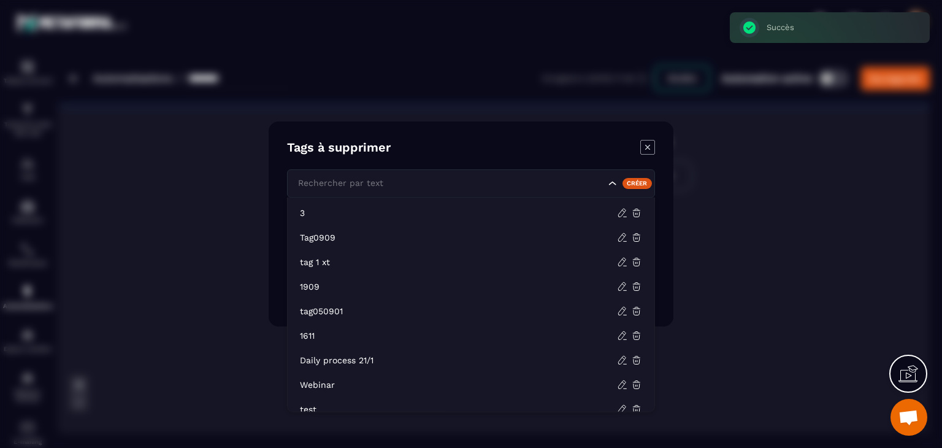
click at [570, 185] on input "Search for option" at bounding box center [450, 183] width 310 height 13
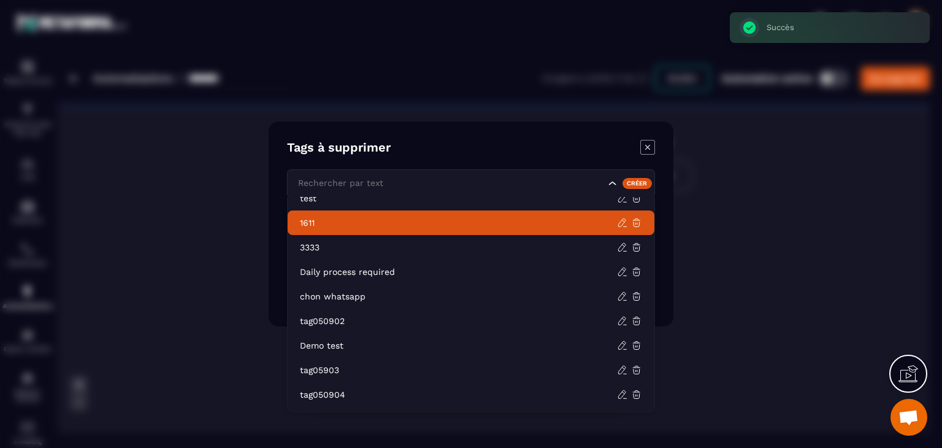
scroll to position [380, 0]
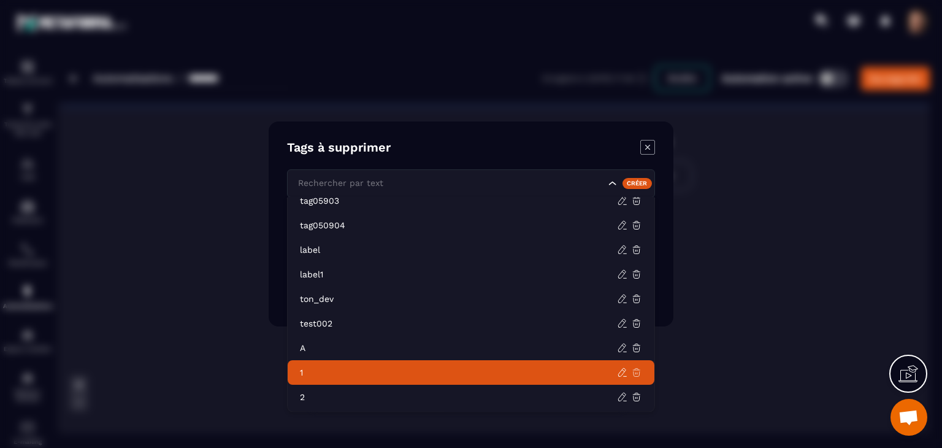
click at [635, 371] on icon at bounding box center [636, 372] width 11 height 11
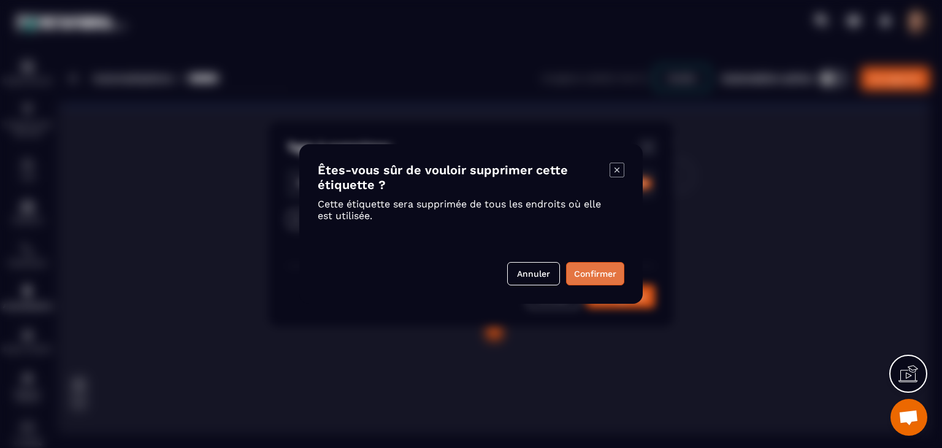
click at [613, 273] on button "Confirmer" at bounding box center [595, 273] width 58 height 23
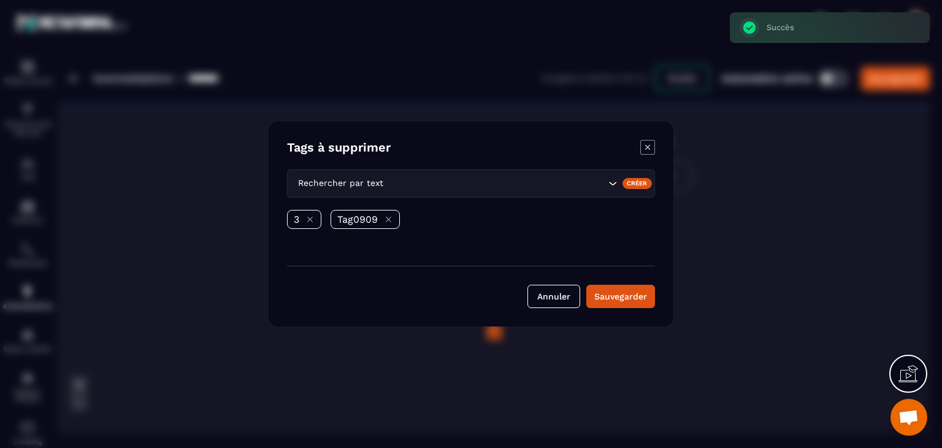
click at [562, 192] on div "Rechercher par text" at bounding box center [471, 183] width 368 height 28
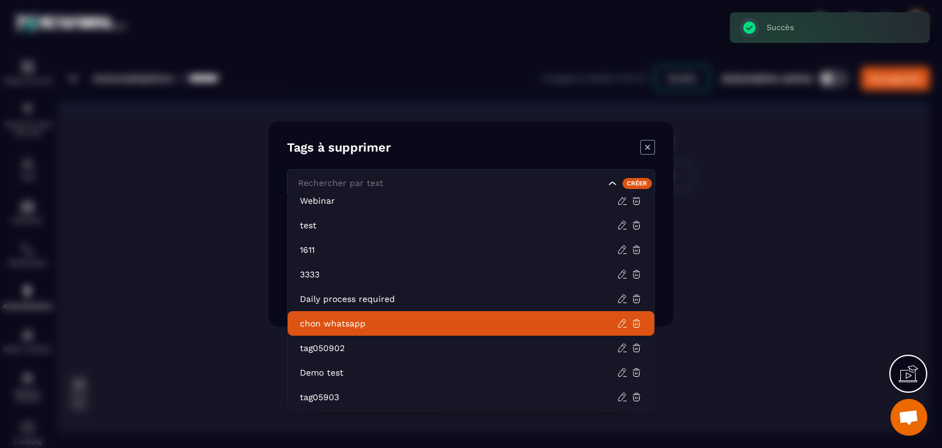
scroll to position [356, 0]
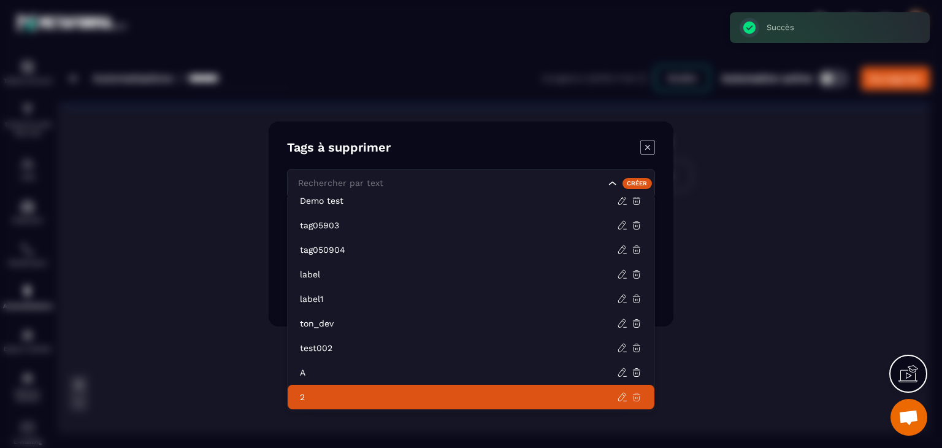
click at [635, 394] on icon at bounding box center [636, 396] width 11 height 11
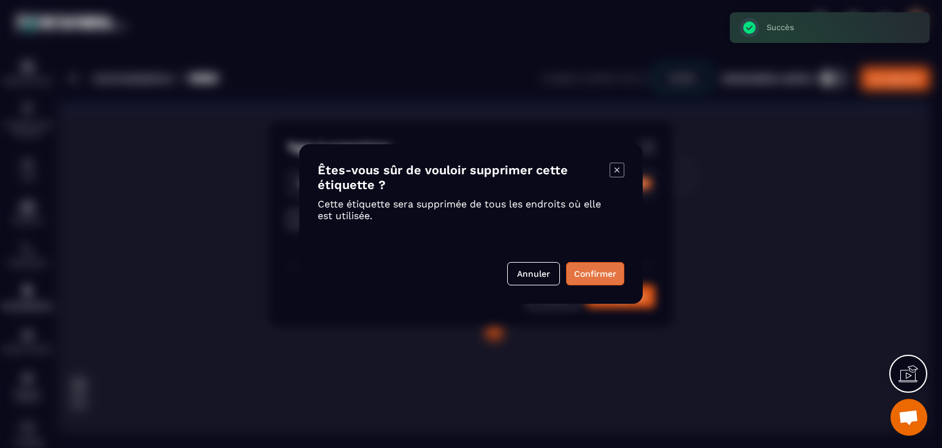
click at [607, 269] on button "Confirmer" at bounding box center [595, 273] width 58 height 23
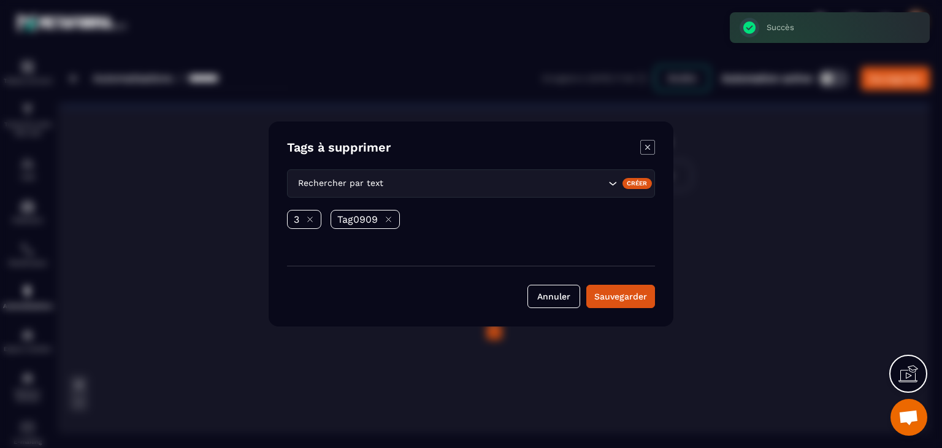
click at [642, 147] on icon "Modal window" at bounding box center [647, 147] width 15 height 15
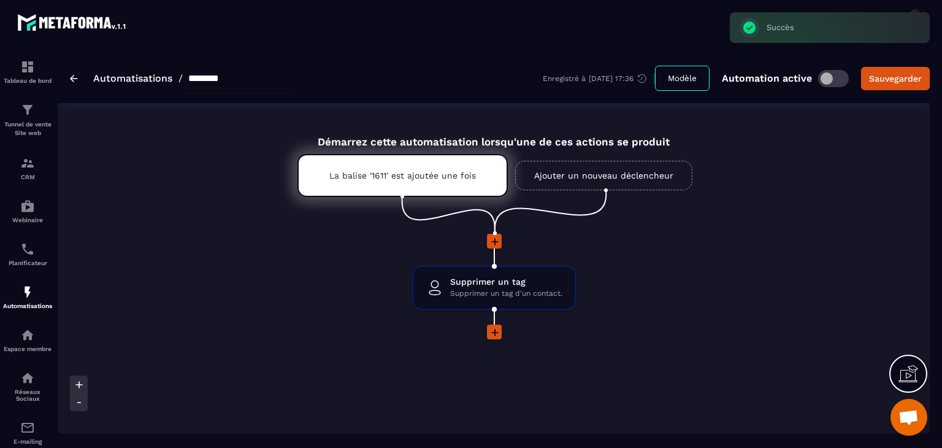
click at [499, 244] on icon at bounding box center [495, 242] width 12 height 12
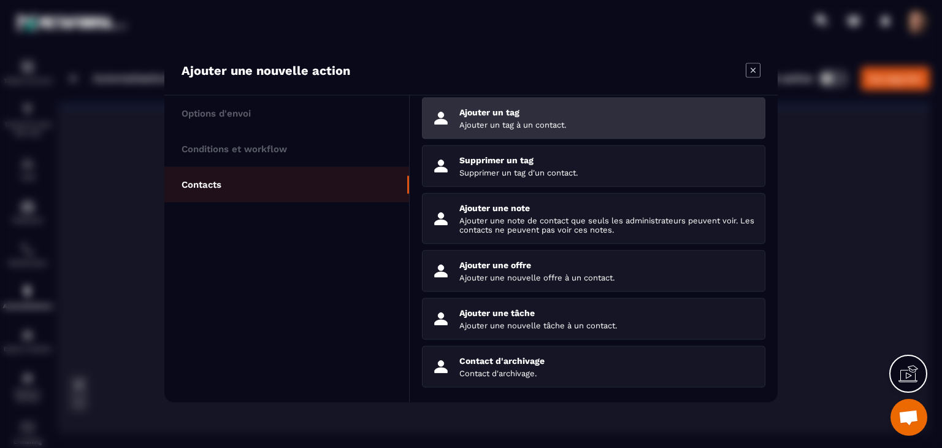
scroll to position [0, 0]
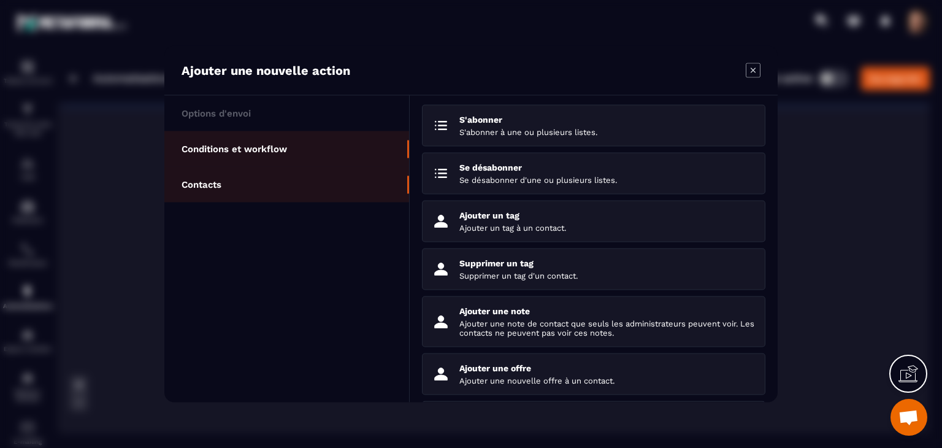
click at [305, 153] on li "Conditions et workflow" at bounding box center [286, 149] width 245 height 36
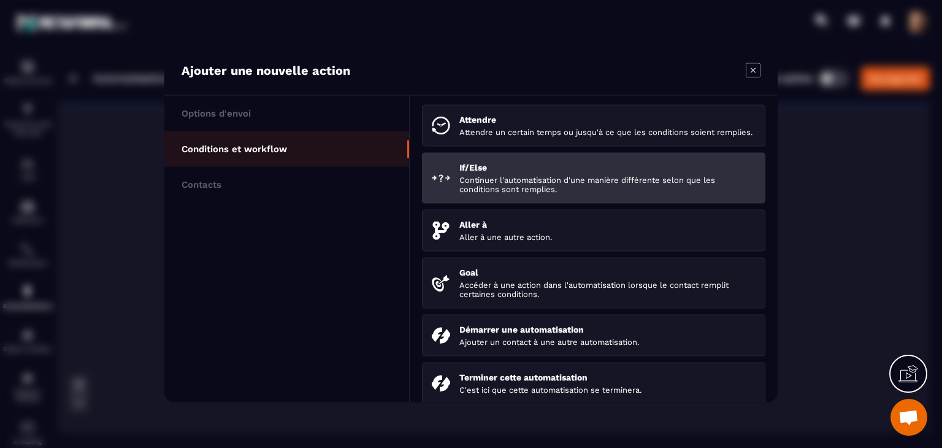
click at [537, 189] on p "Continuer l'automatisation d'une manière différente selon que les conditions so…" at bounding box center [607, 184] width 296 height 18
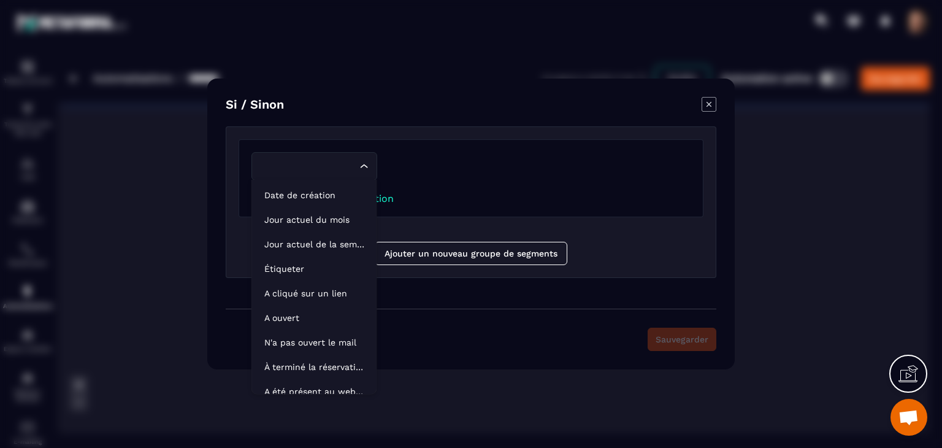
click at [326, 171] on input "Search for option" at bounding box center [308, 165] width 98 height 13
click at [312, 265] on p "Étiqueter" at bounding box center [314, 269] width 100 height 12
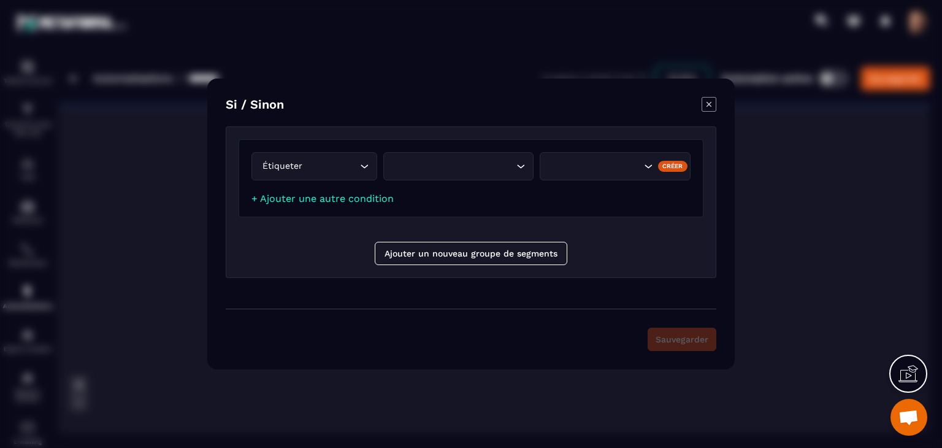
click at [424, 177] on div "Loading..." at bounding box center [458, 166] width 151 height 28
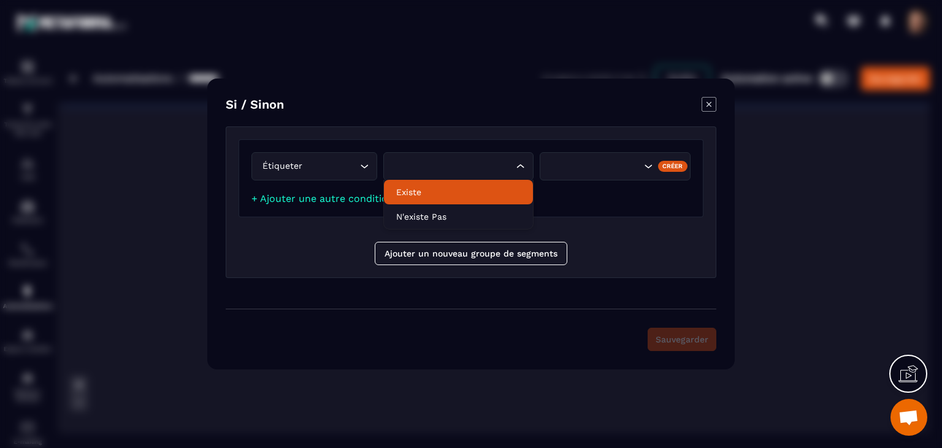
click at [431, 199] on li "Existe" at bounding box center [459, 192] width 150 height 25
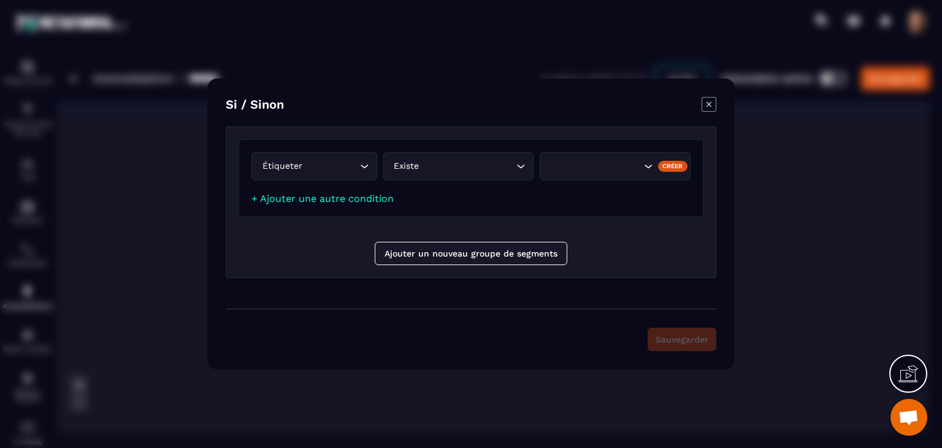
click at [567, 148] on div "Étiqueter Loading... Existe Loading... Créer + Ajouter une autre condition" at bounding box center [471, 178] width 465 height 78
click at [578, 166] on div "Search for option" at bounding box center [593, 165] width 95 height 13
drag, startPoint x: 682, startPoint y: 258, endPoint x: 669, endPoint y: 243, distance: 20.0
click at [681, 258] on div "Étiqueter Loading... Existe Loading... [PERSON_NAME] rechercher Créer + Ajouter…" at bounding box center [471, 201] width 491 height 151
click at [583, 166] on div "Search for option" at bounding box center [593, 165] width 95 height 13
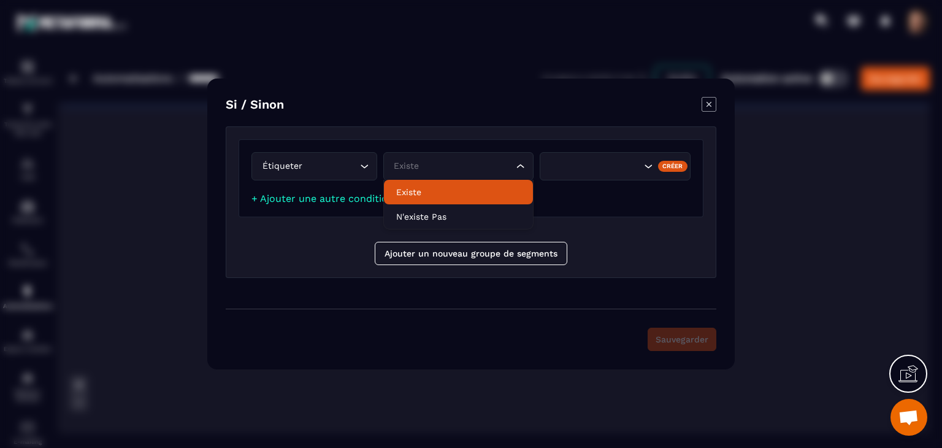
click at [493, 166] on div "Existe" at bounding box center [452, 165] width 125 height 13
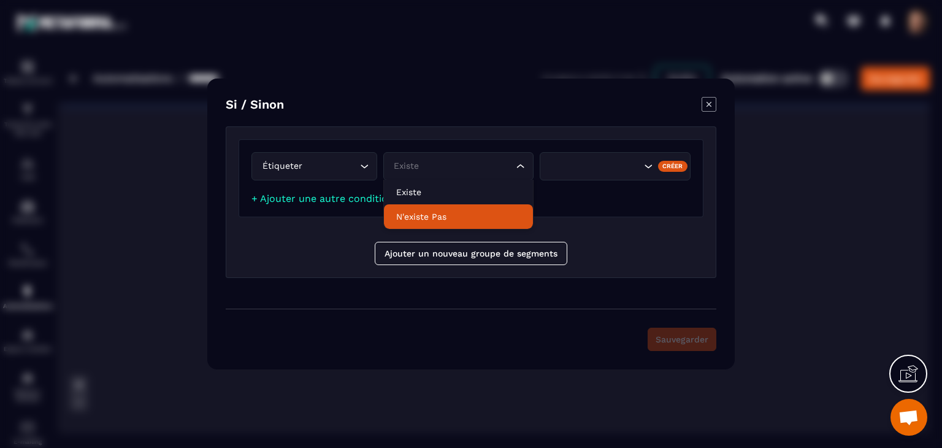
drag, startPoint x: 458, startPoint y: 215, endPoint x: 550, endPoint y: 193, distance: 94.0
click at [462, 215] on p "N'existe pas" at bounding box center [458, 216] width 125 height 12
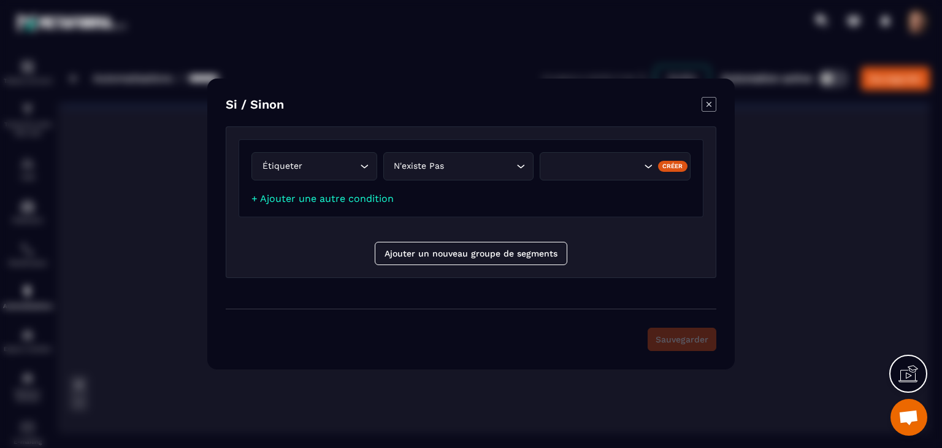
click at [673, 159] on div "Search for option" at bounding box center [615, 166] width 151 height 28
click at [667, 166] on div "Créer" at bounding box center [673, 166] width 30 height 11
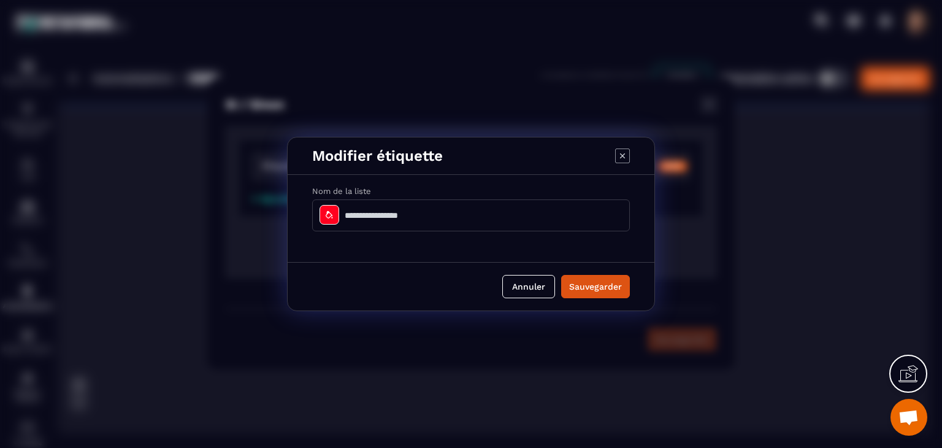
click at [539, 209] on input "Modal window" at bounding box center [471, 215] width 318 height 32
click at [577, 281] on button "Sauvegarder" at bounding box center [595, 286] width 69 height 23
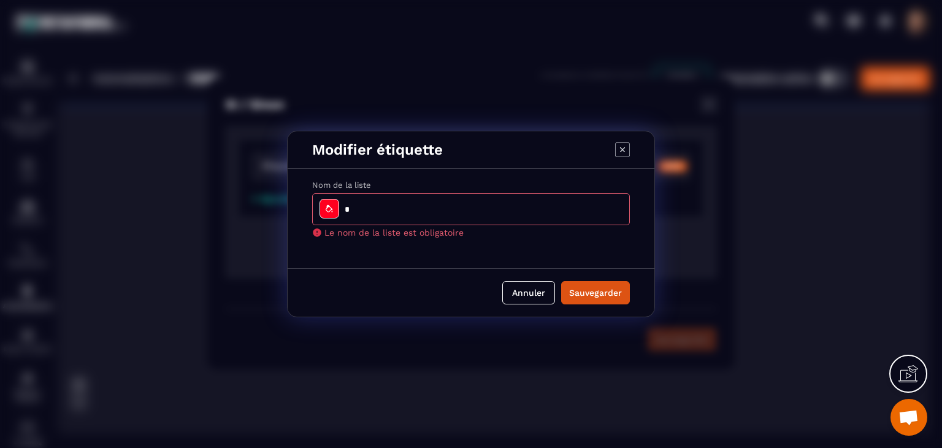
click at [472, 214] on input "Modal window" at bounding box center [471, 209] width 318 height 32
type input "*"
click at [578, 288] on button "Sauvegarder" at bounding box center [595, 292] width 69 height 23
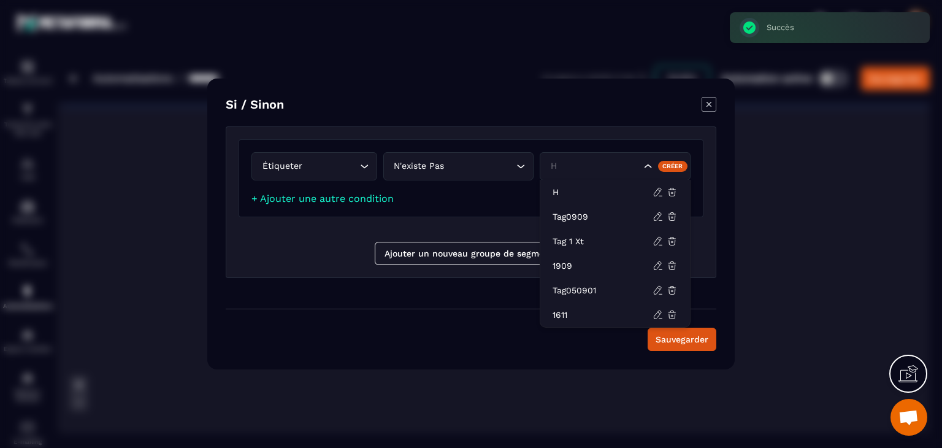
click at [621, 168] on div "h" at bounding box center [593, 165] width 95 height 13
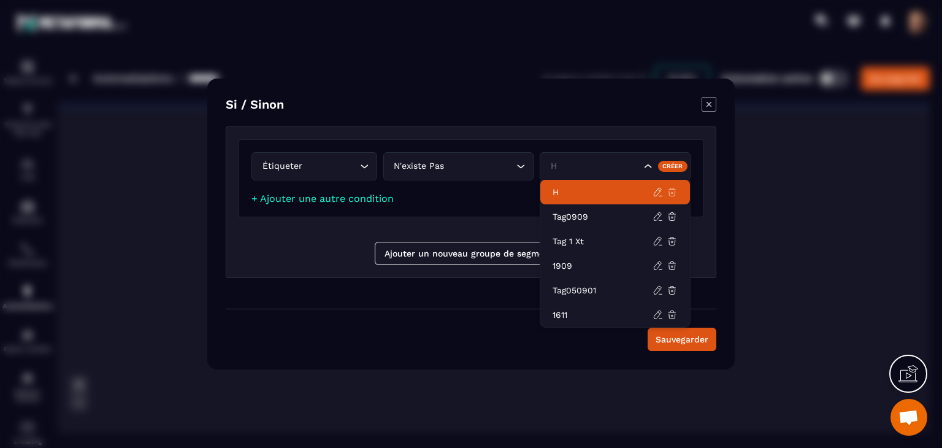
click at [670, 193] on icon "Modal window" at bounding box center [672, 191] width 11 height 11
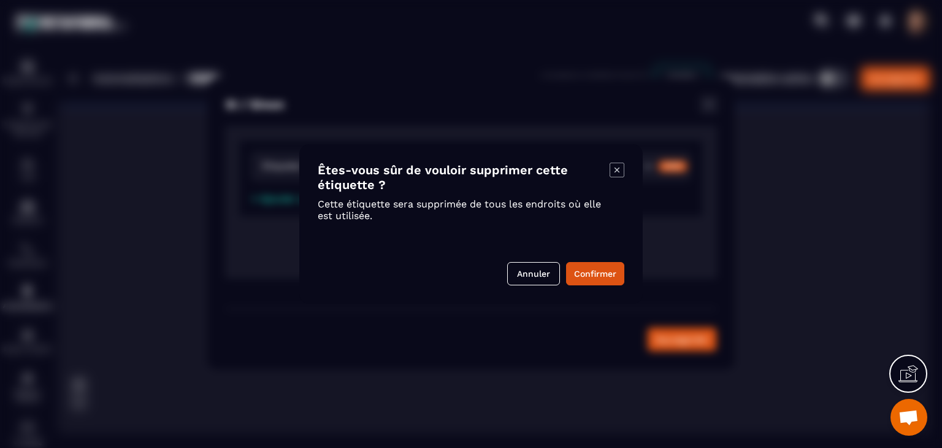
click at [613, 276] on button "Confirmer" at bounding box center [595, 273] width 58 height 23
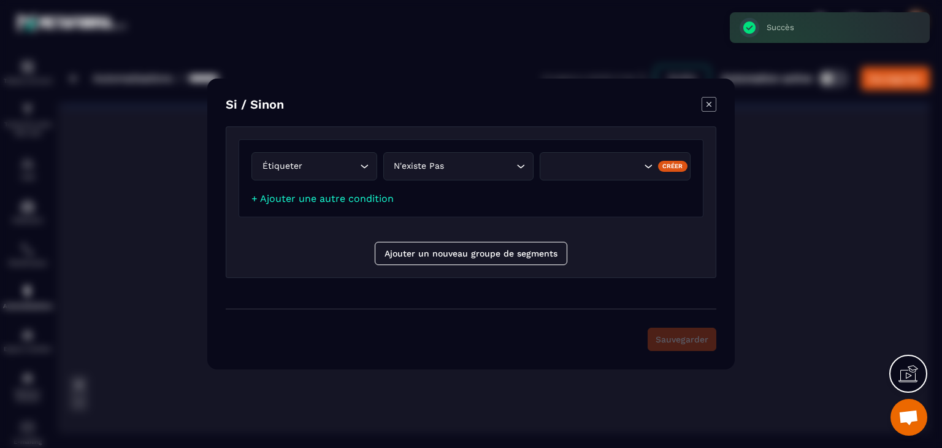
click at [705, 103] on icon "Modal window" at bounding box center [709, 104] width 15 height 15
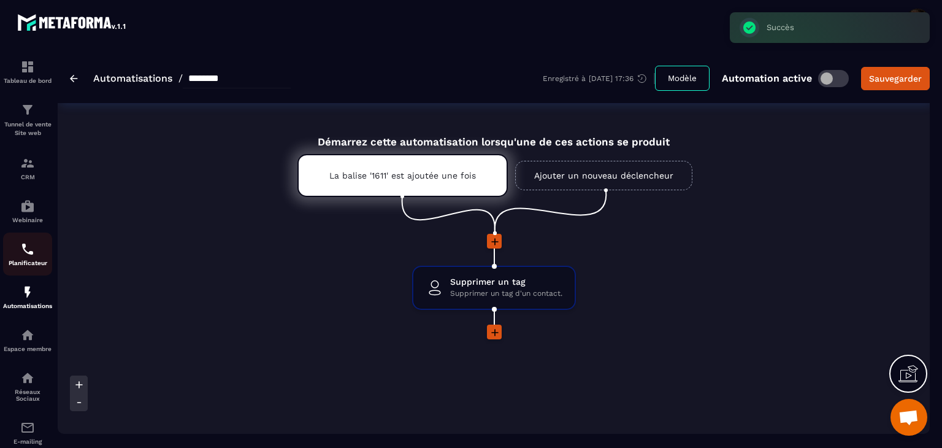
click at [33, 266] on p "Planificateur" at bounding box center [27, 262] width 49 height 7
